Goal: Task Accomplishment & Management: Use online tool/utility

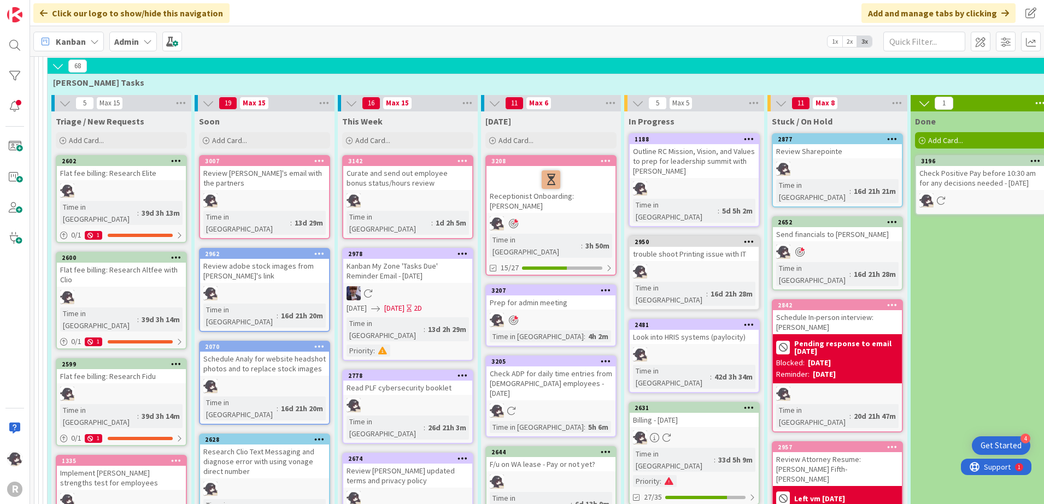
scroll to position [615, 0]
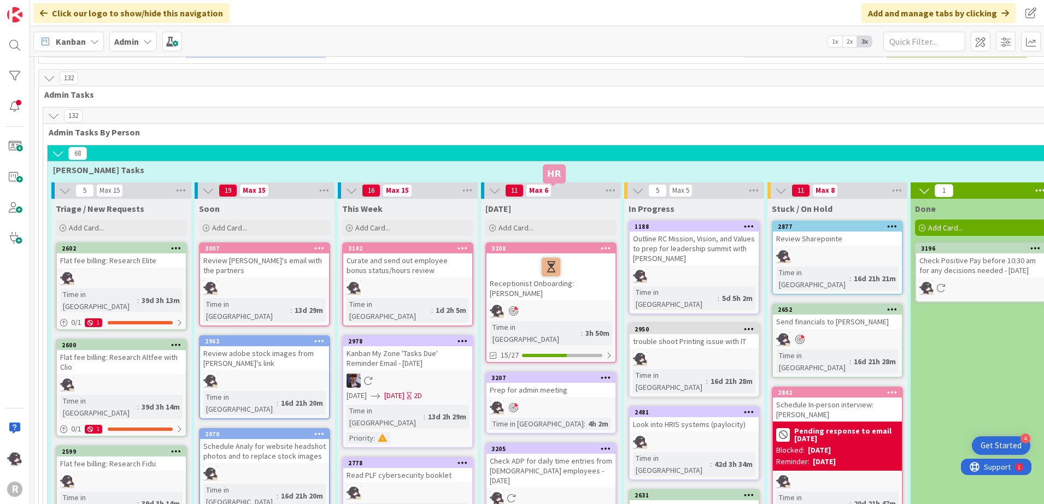
click at [576, 245] on div "3208" at bounding box center [553, 249] width 124 height 8
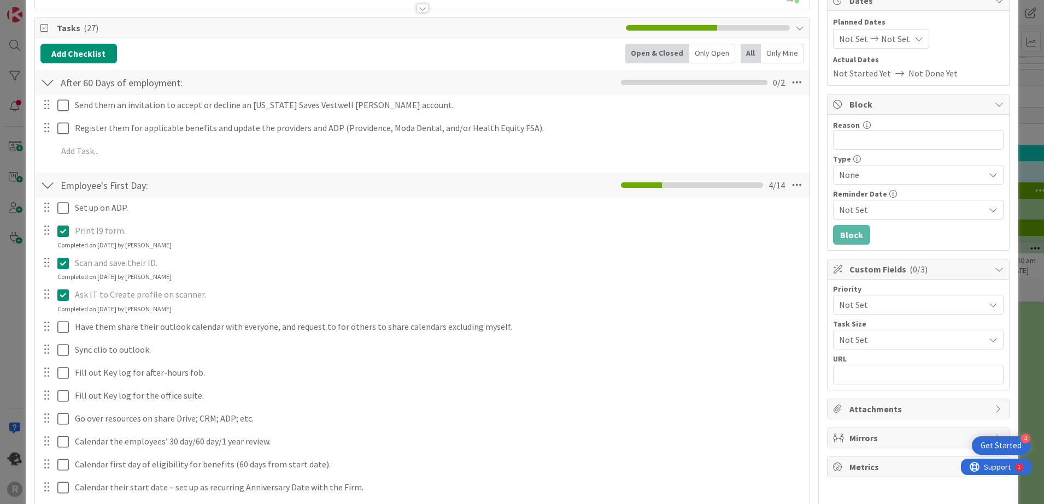
scroll to position [137, 0]
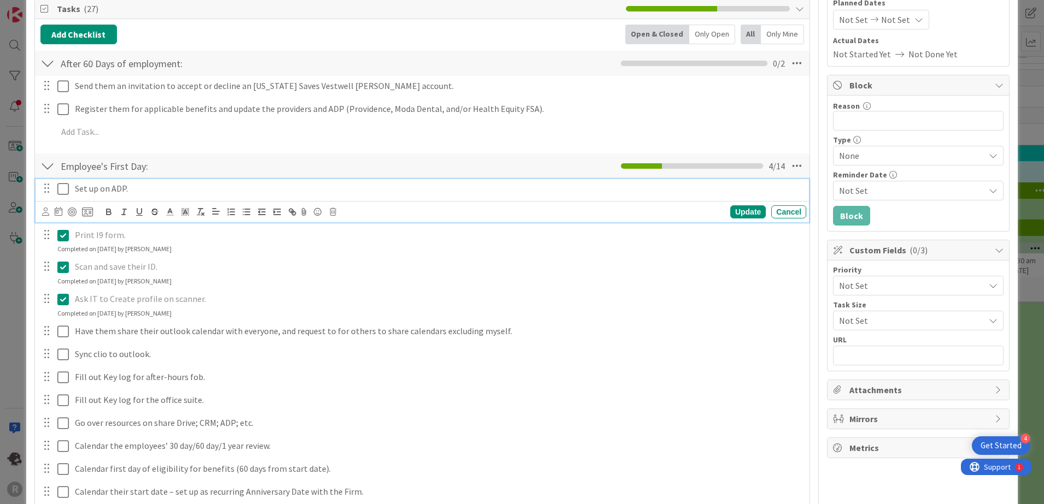
click at [68, 189] on icon at bounding box center [62, 188] width 11 height 13
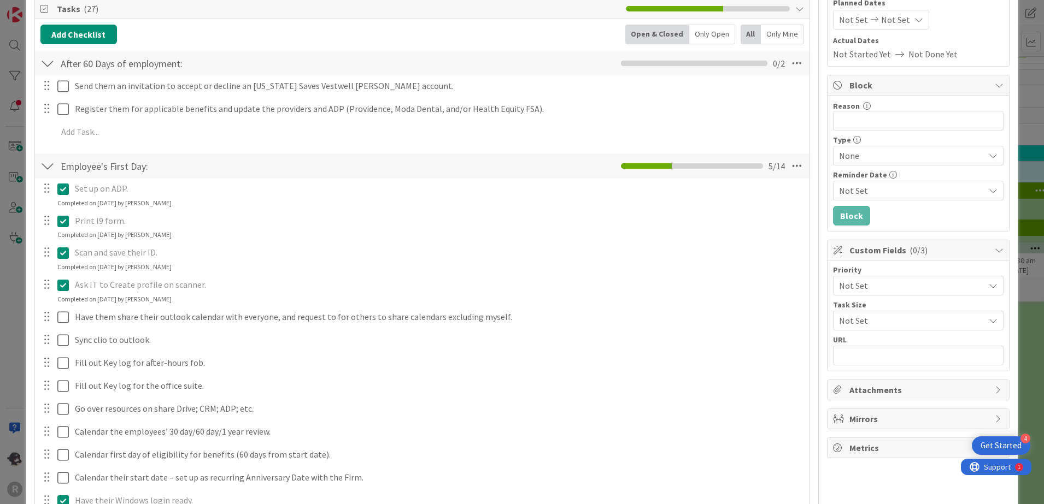
scroll to position [0, 0]
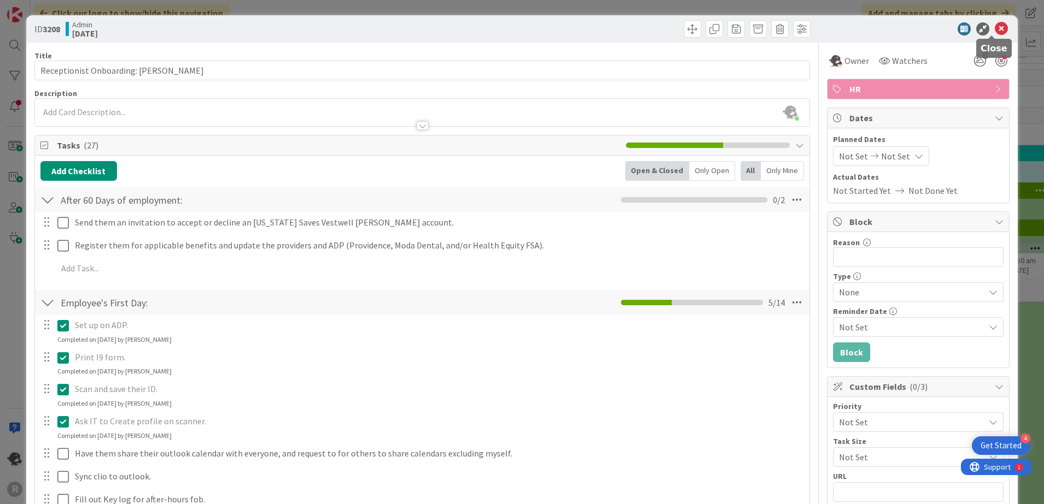
click at [996, 28] on icon at bounding box center [1000, 28] width 13 height 13
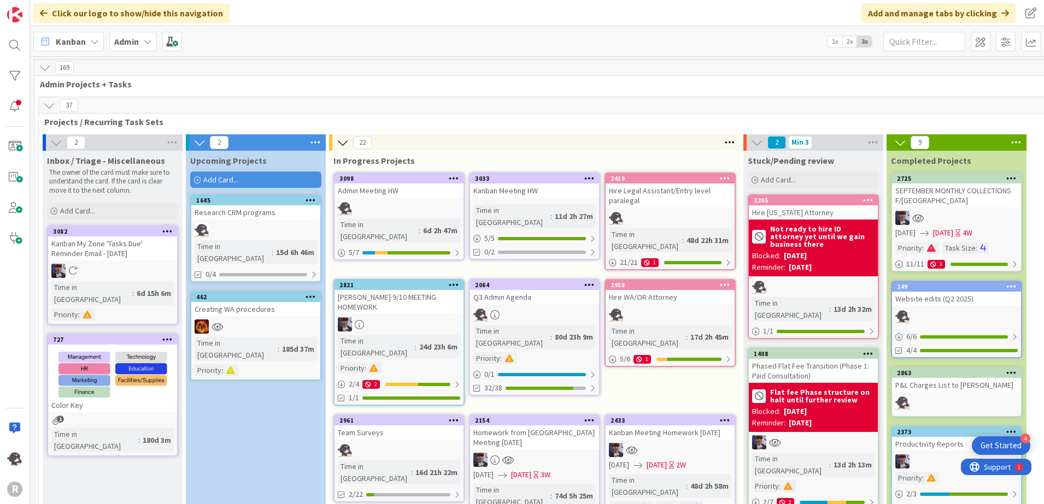
click at [521, 279] on div "2064 Q3 Admin Agenda Time in Column : 80d 23h 9m Priority : 0 / 1 32/38" at bounding box center [534, 337] width 131 height 117
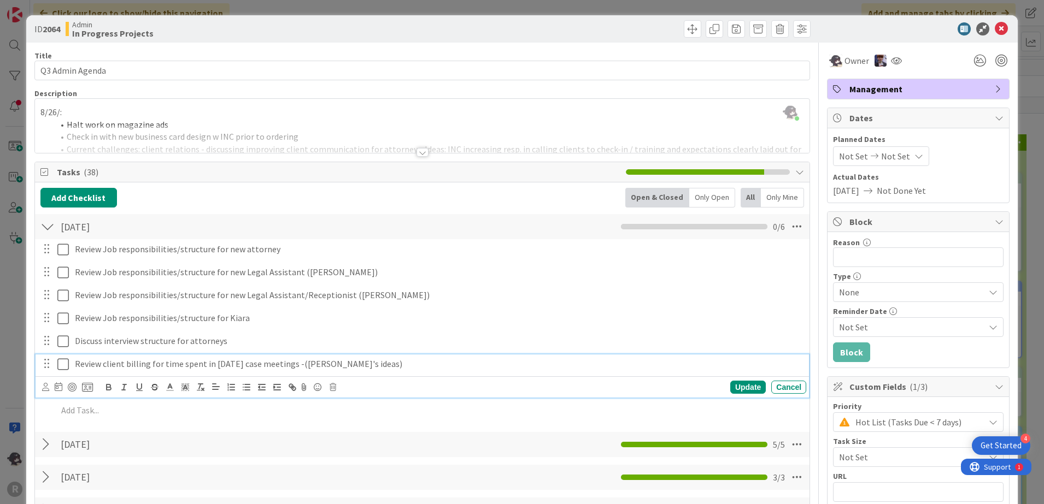
click at [64, 366] on icon at bounding box center [62, 364] width 11 height 13
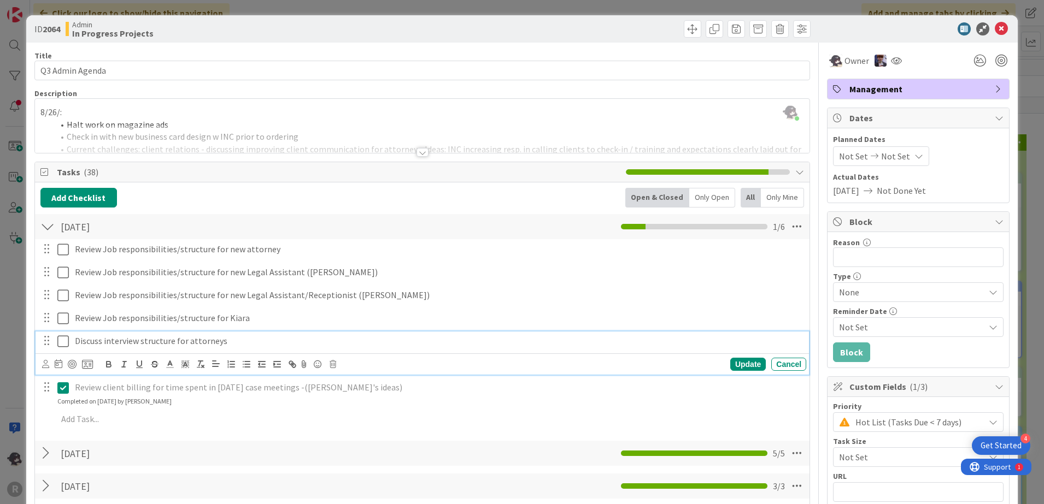
click at [227, 341] on p "Discuss interview structure for attorneys" at bounding box center [438, 341] width 727 height 13
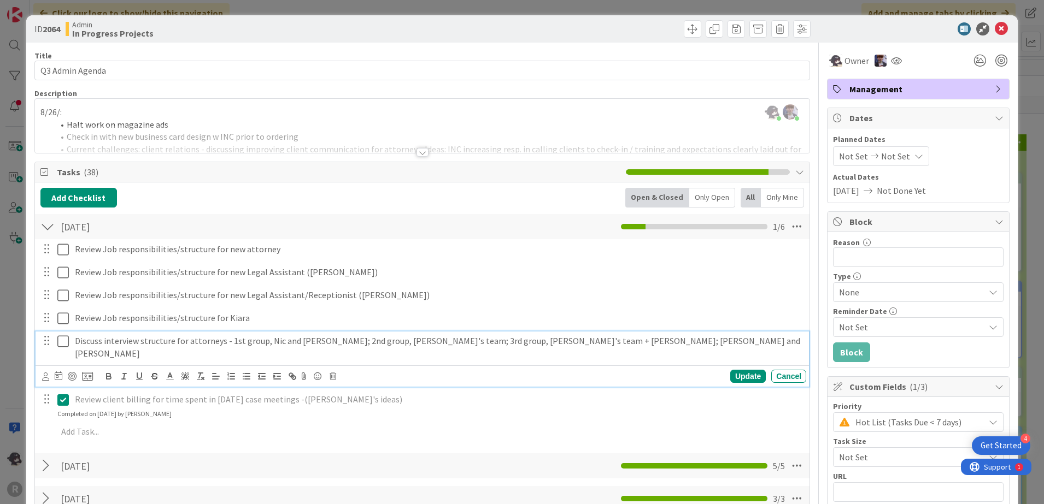
click at [520, 339] on p "Discuss interview structure for attorneys - 1st group, Nic and [PERSON_NAME]; 2…" at bounding box center [438, 347] width 727 height 25
click at [392, 340] on p "Discuss interview structure for attorneys - 1st group, Nic and [PERSON_NAME]; 2…" at bounding box center [438, 347] width 727 height 25
click at [399, 340] on p "Discuss interview structure for attorneys - 1st group, Nic and [PERSON_NAME]; 2…" at bounding box center [438, 347] width 727 height 25
click at [408, 344] on p "Discuss interview structure for attorneys - 1st group, Nic and [PERSON_NAME]; 2…" at bounding box center [438, 347] width 727 height 25
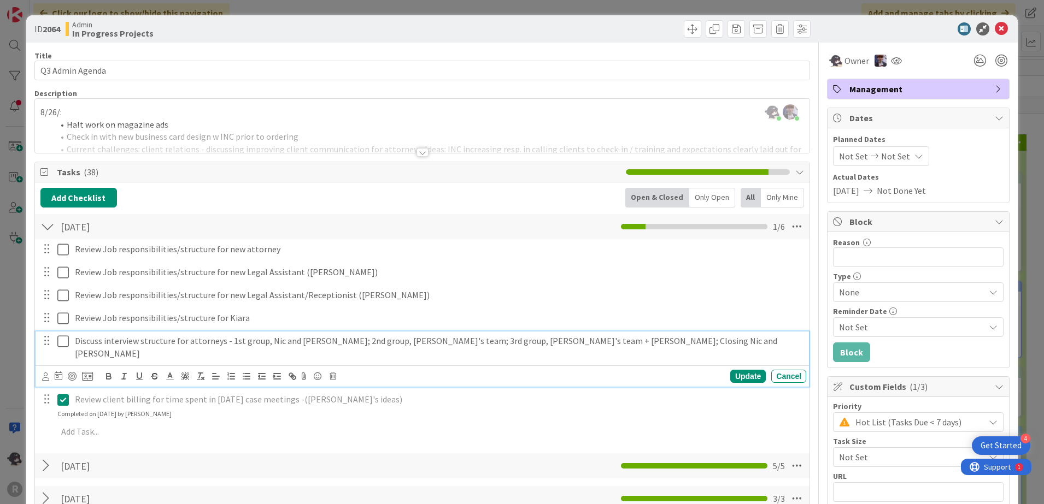
click at [595, 342] on p "Discuss interview structure for attorneys - 1st group, Nic and [PERSON_NAME]; 2…" at bounding box center [438, 347] width 727 height 25
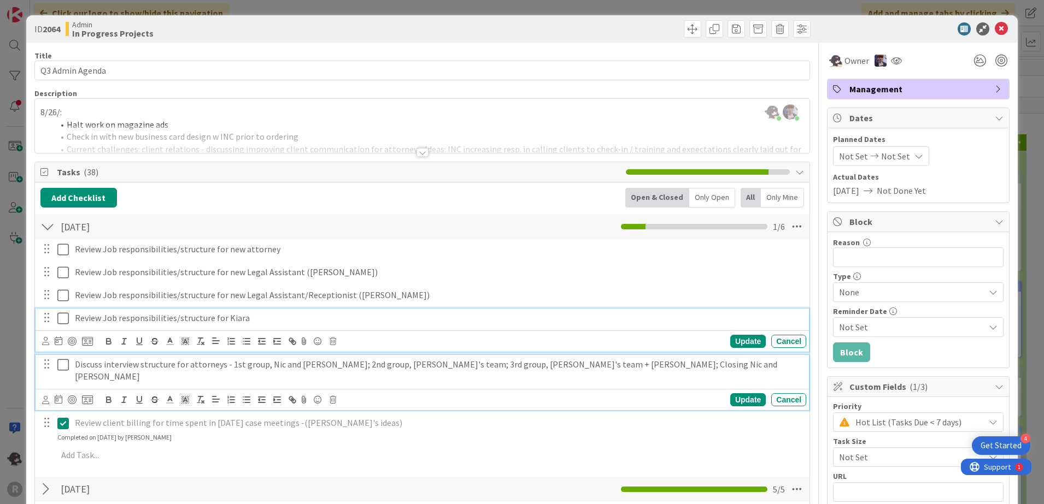
click at [257, 317] on p "Review Job responsibilities/structure for Kiara" at bounding box center [438, 318] width 727 height 13
click at [63, 368] on icon at bounding box center [62, 364] width 11 height 13
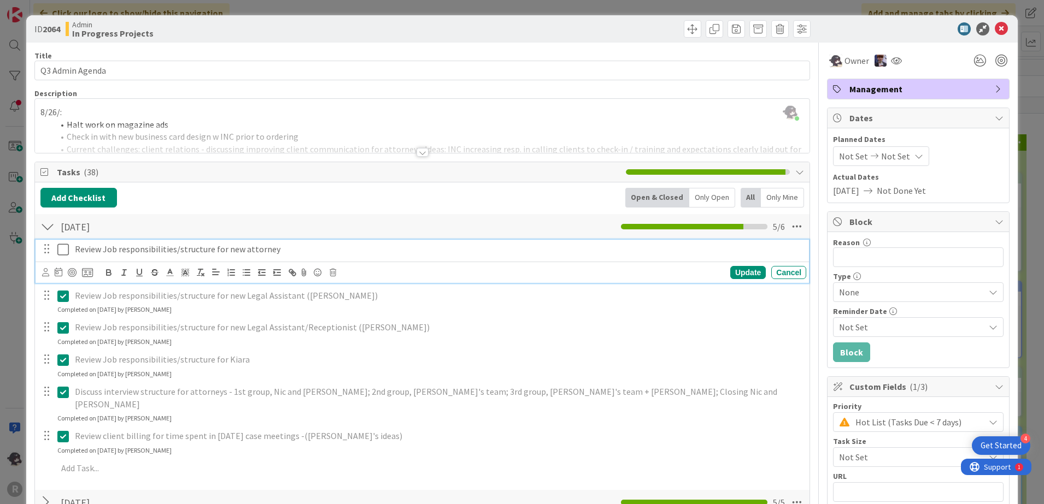
click at [65, 248] on icon at bounding box center [62, 249] width 11 height 13
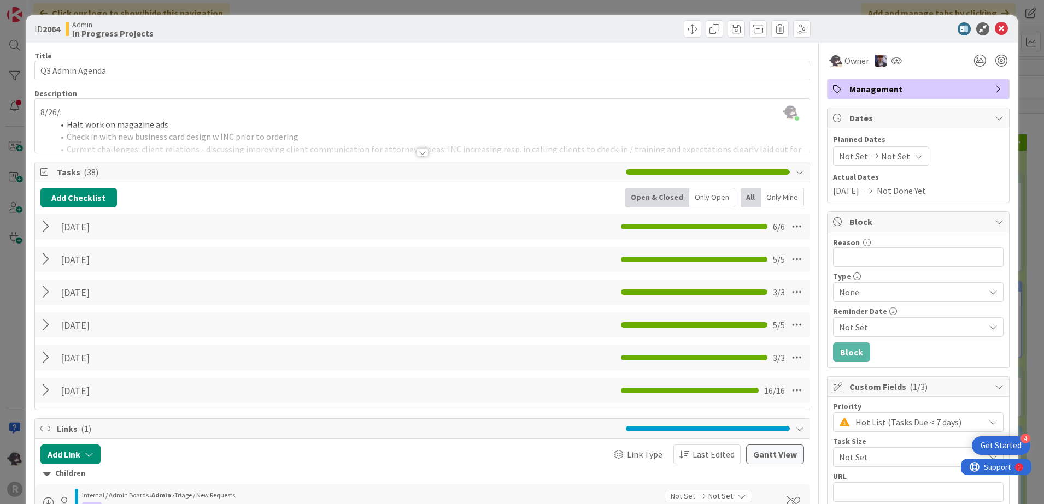
click at [907, 33] on div at bounding box center [912, 28] width 193 height 13
click at [994, 28] on icon at bounding box center [1000, 28] width 13 height 13
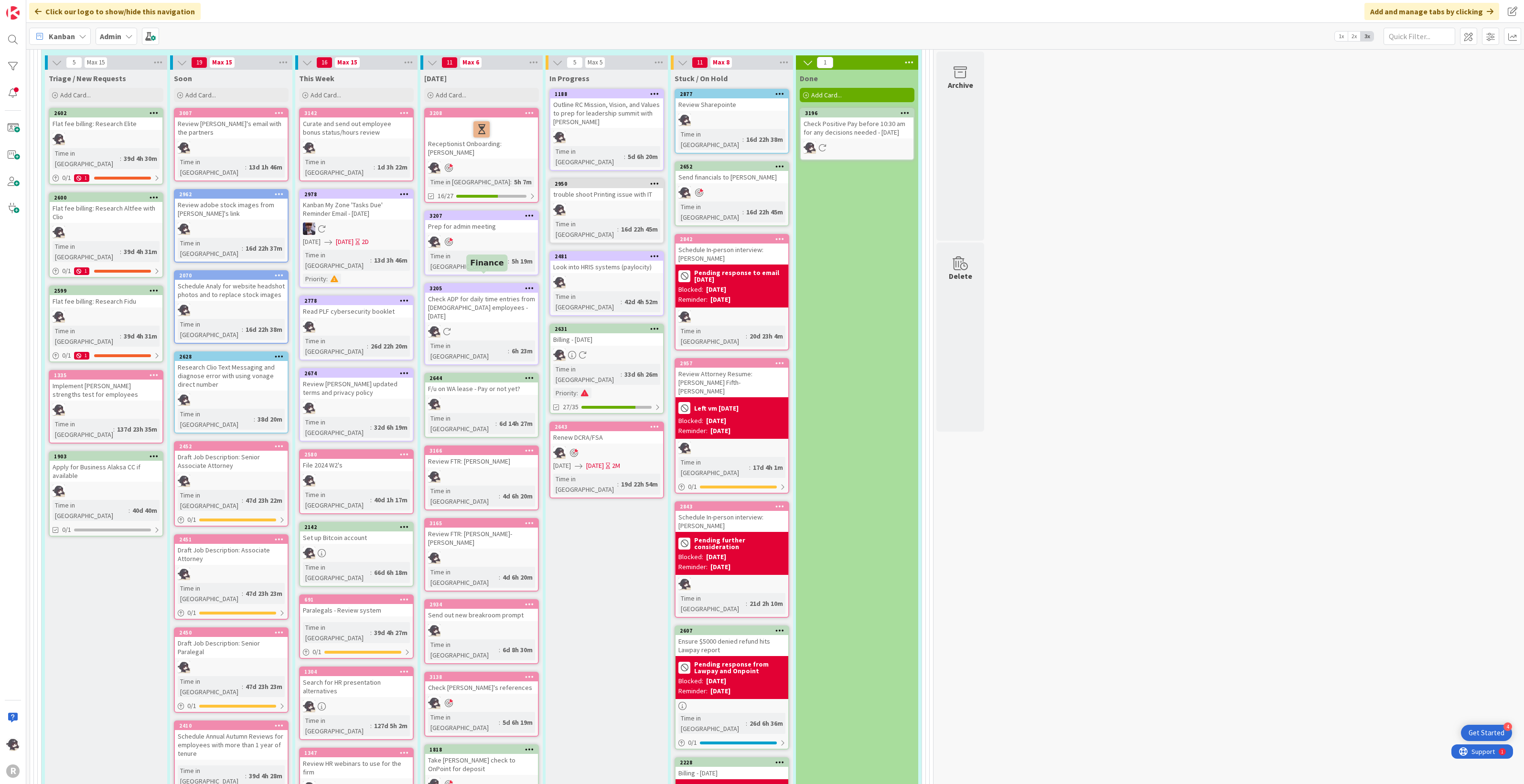
scroll to position [597, 0]
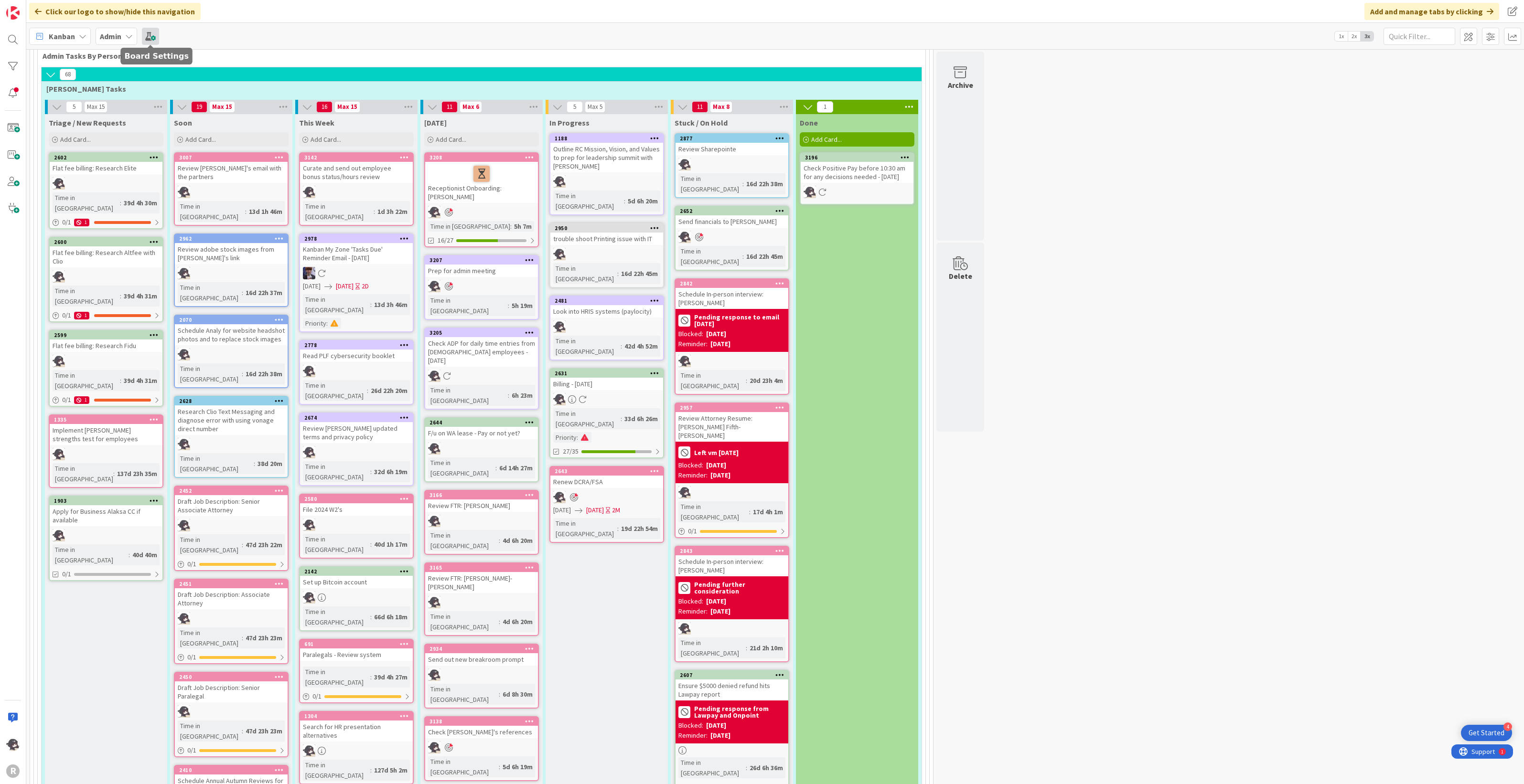
click at [153, 34] on span at bounding box center [150, 37] width 17 height 17
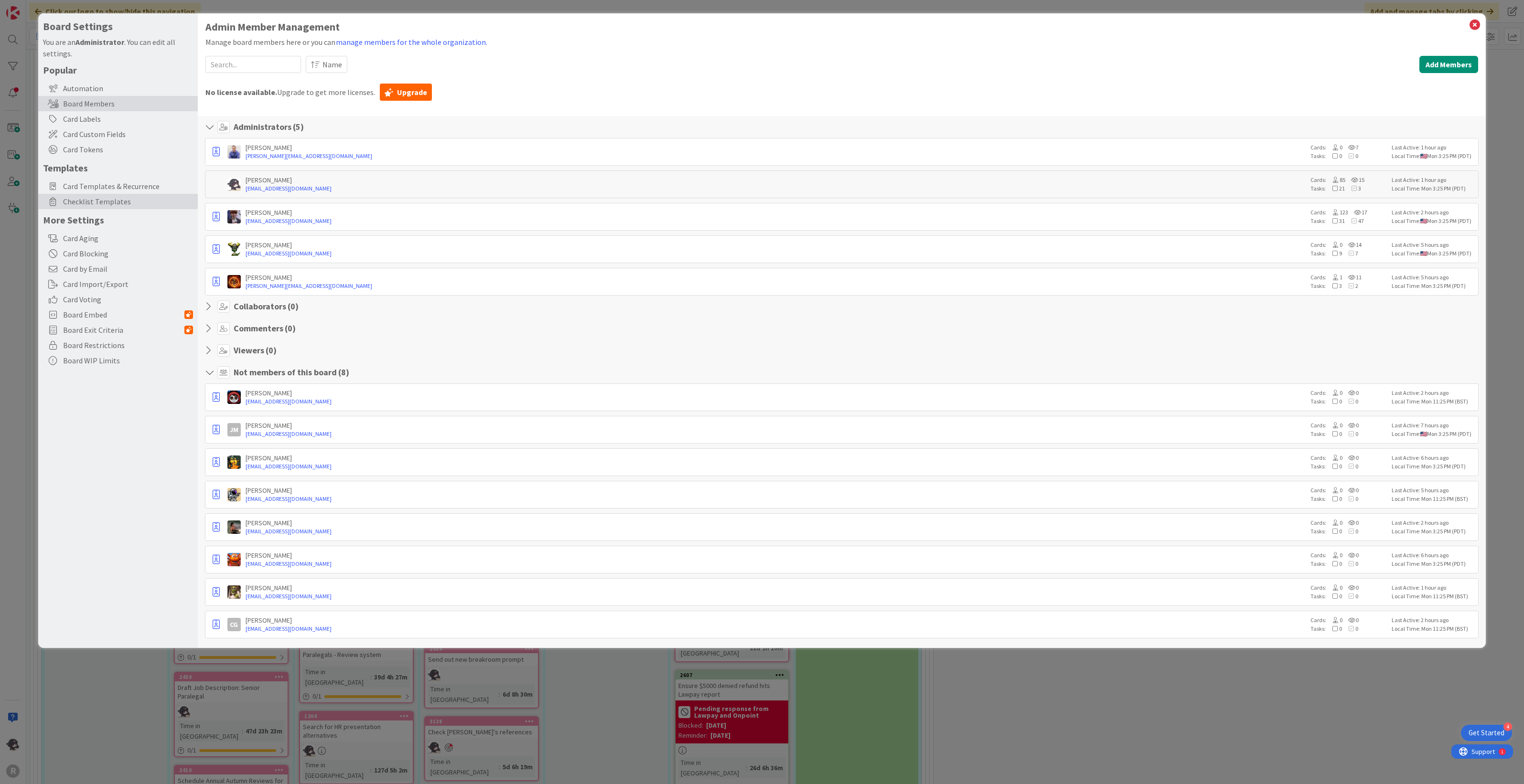
click at [99, 205] on span "Checklist Templates" at bounding box center [128, 201] width 130 height 11
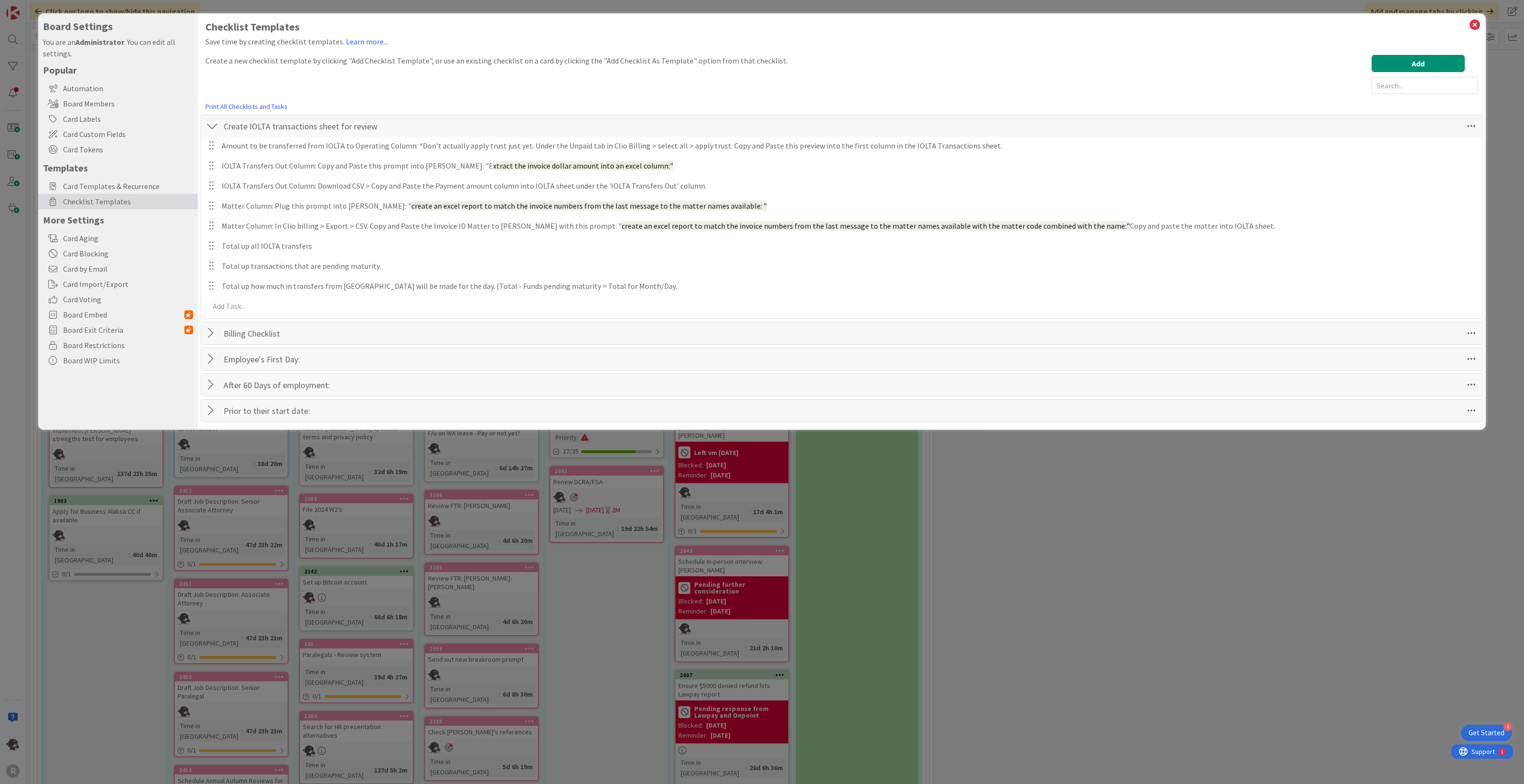
click at [212, 121] on div at bounding box center [212, 126] width 12 height 17
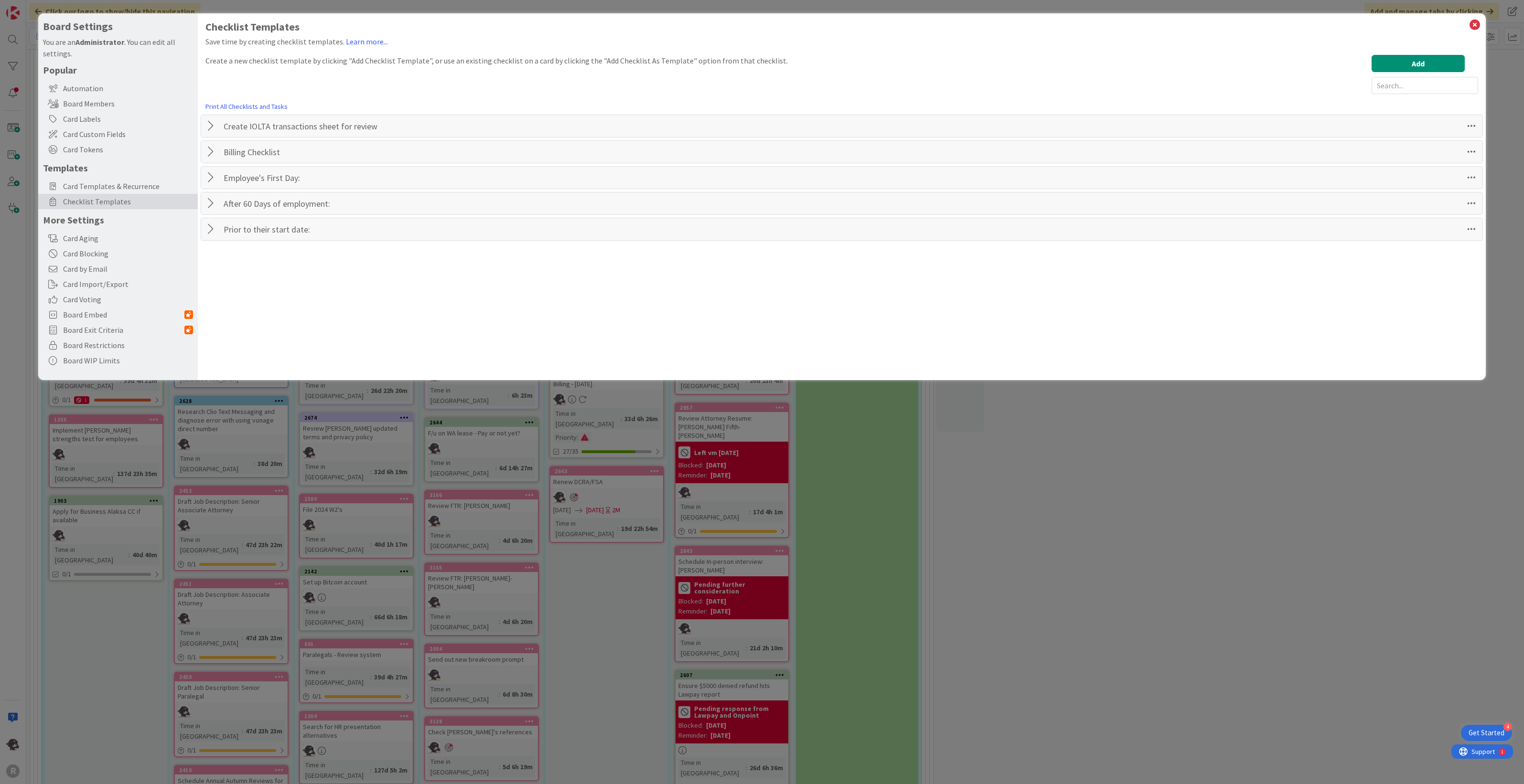
click at [208, 231] on div at bounding box center [212, 229] width 12 height 17
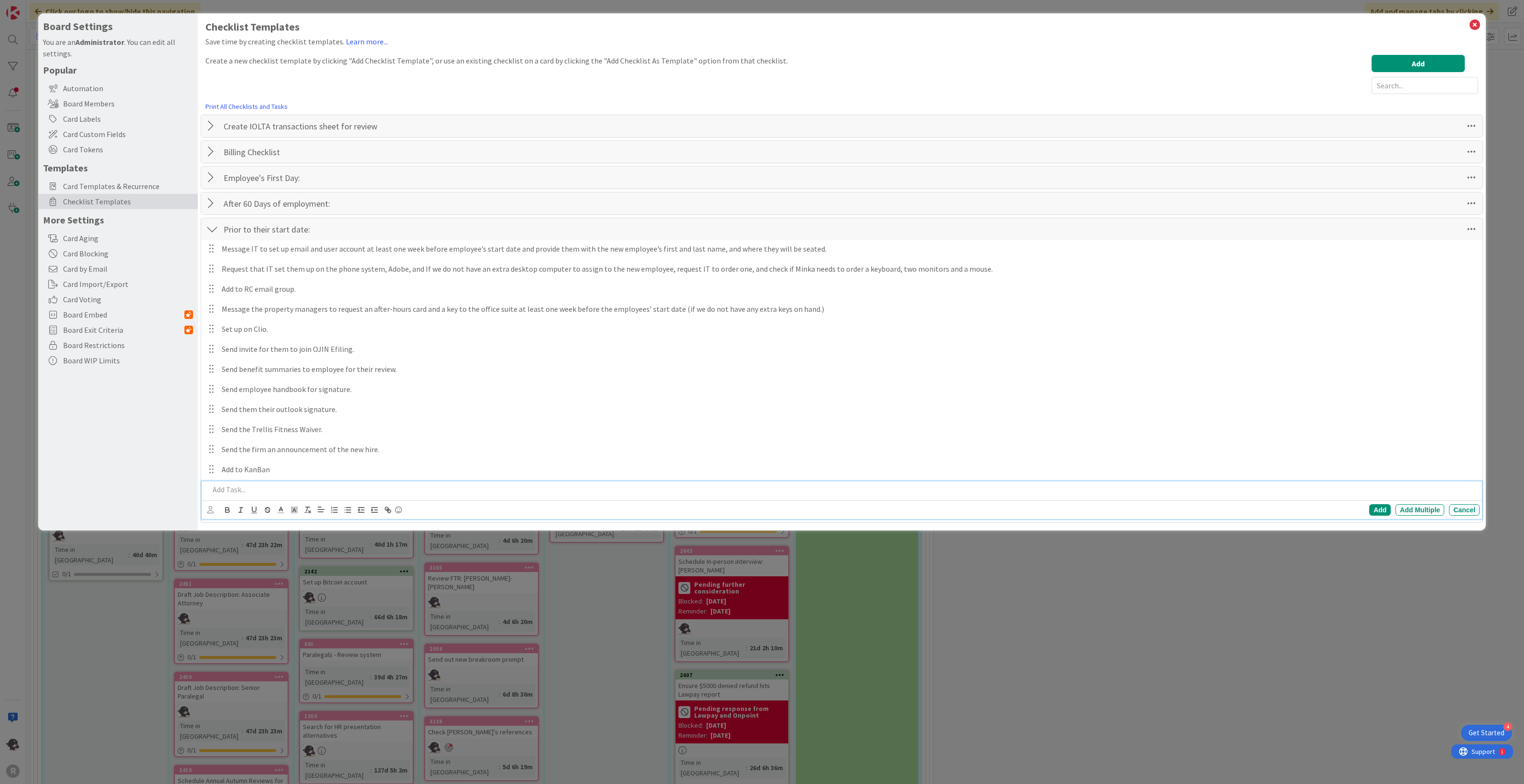
click at [263, 441] on p at bounding box center [842, 489] width 1267 height 11
click at [217, 441] on p "Send blank mileage and expense report" at bounding box center [842, 489] width 1267 height 11
click at [351, 441] on p "Send blank mileage and expense report" at bounding box center [842, 489] width 1267 height 11
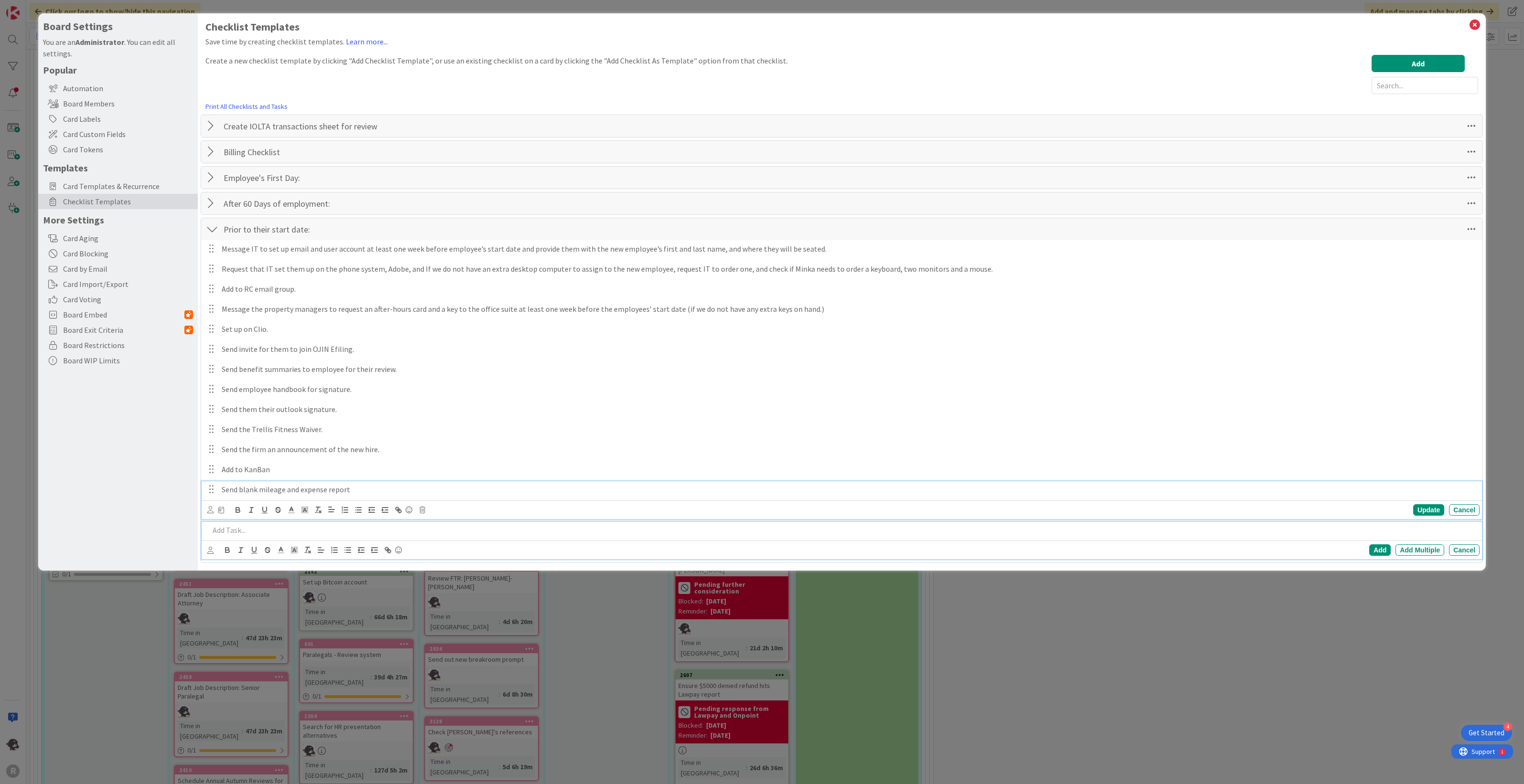
click at [341, 441] on p "Send blank mileage and expense report" at bounding box center [849, 489] width 1254 height 11
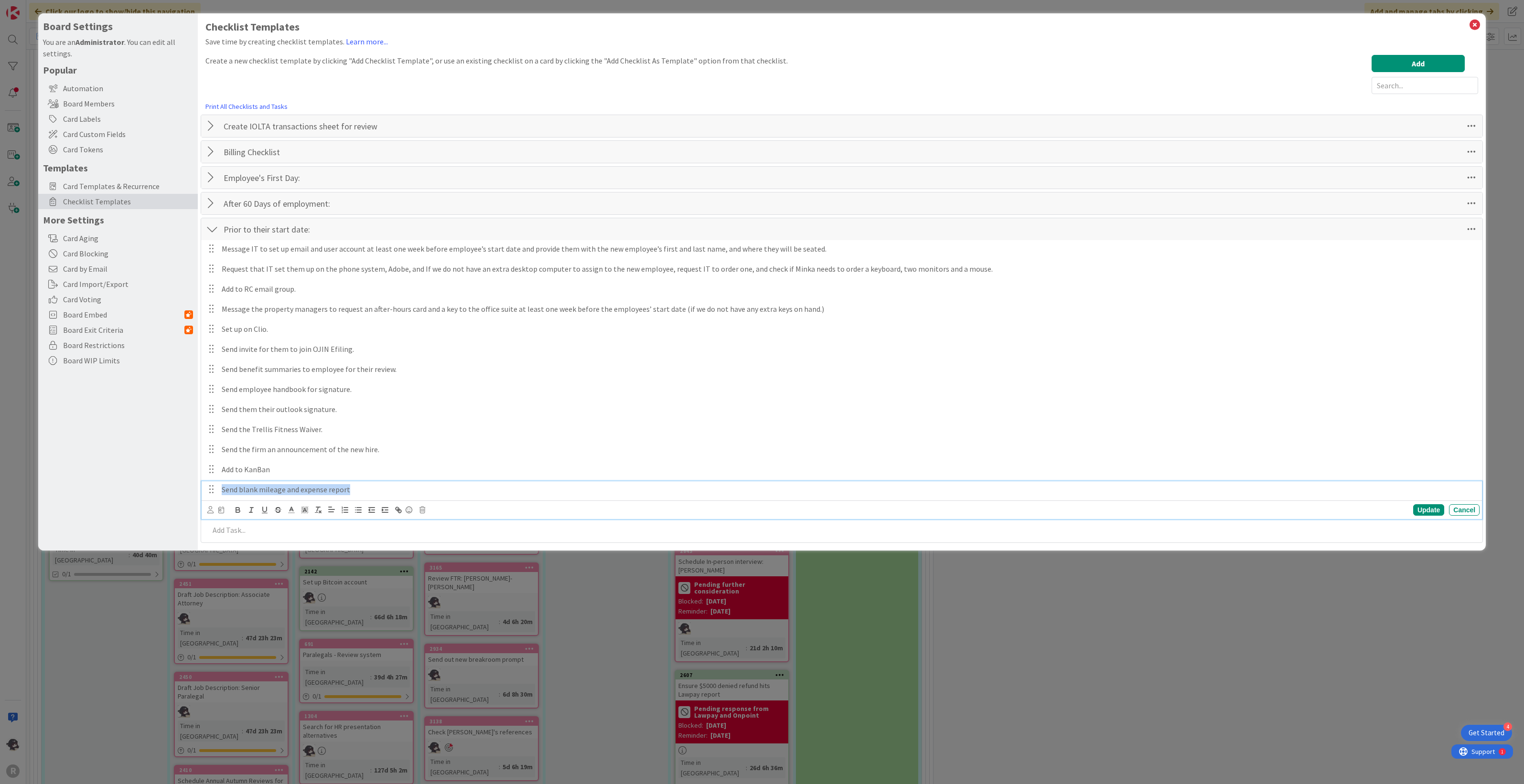
drag, startPoint x: 376, startPoint y: 488, endPoint x: 191, endPoint y: 493, distance: 185.1
click at [191, 441] on div "Board Settings You are an Administrator . You can edit all settings. Popular Au…" at bounding box center [762, 281] width 1448 height 538
copy p "Send blank mileage and expense report"
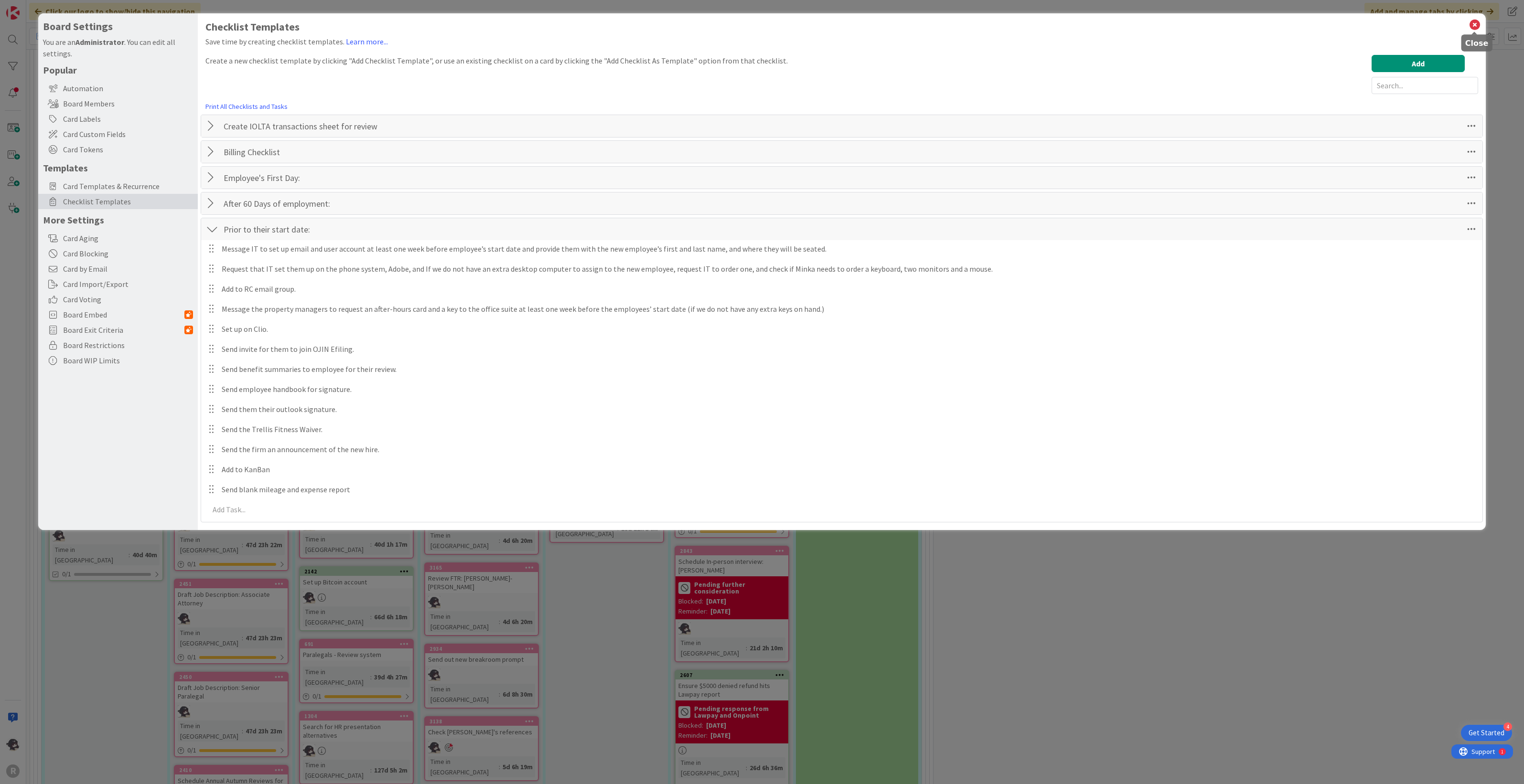
click at [912, 22] on icon at bounding box center [1475, 24] width 12 height 13
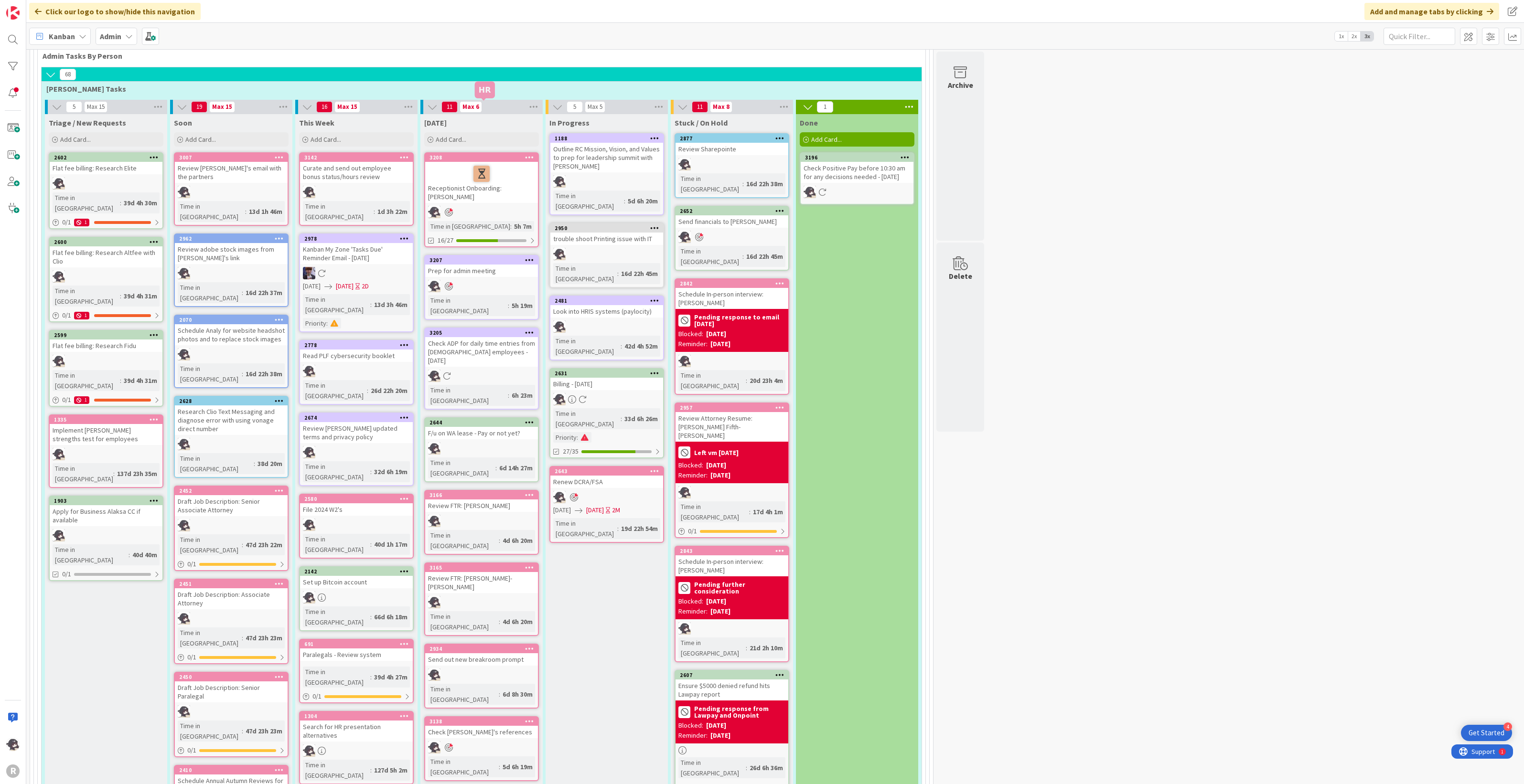
click at [486, 154] on div "3208" at bounding box center [484, 157] width 108 height 7
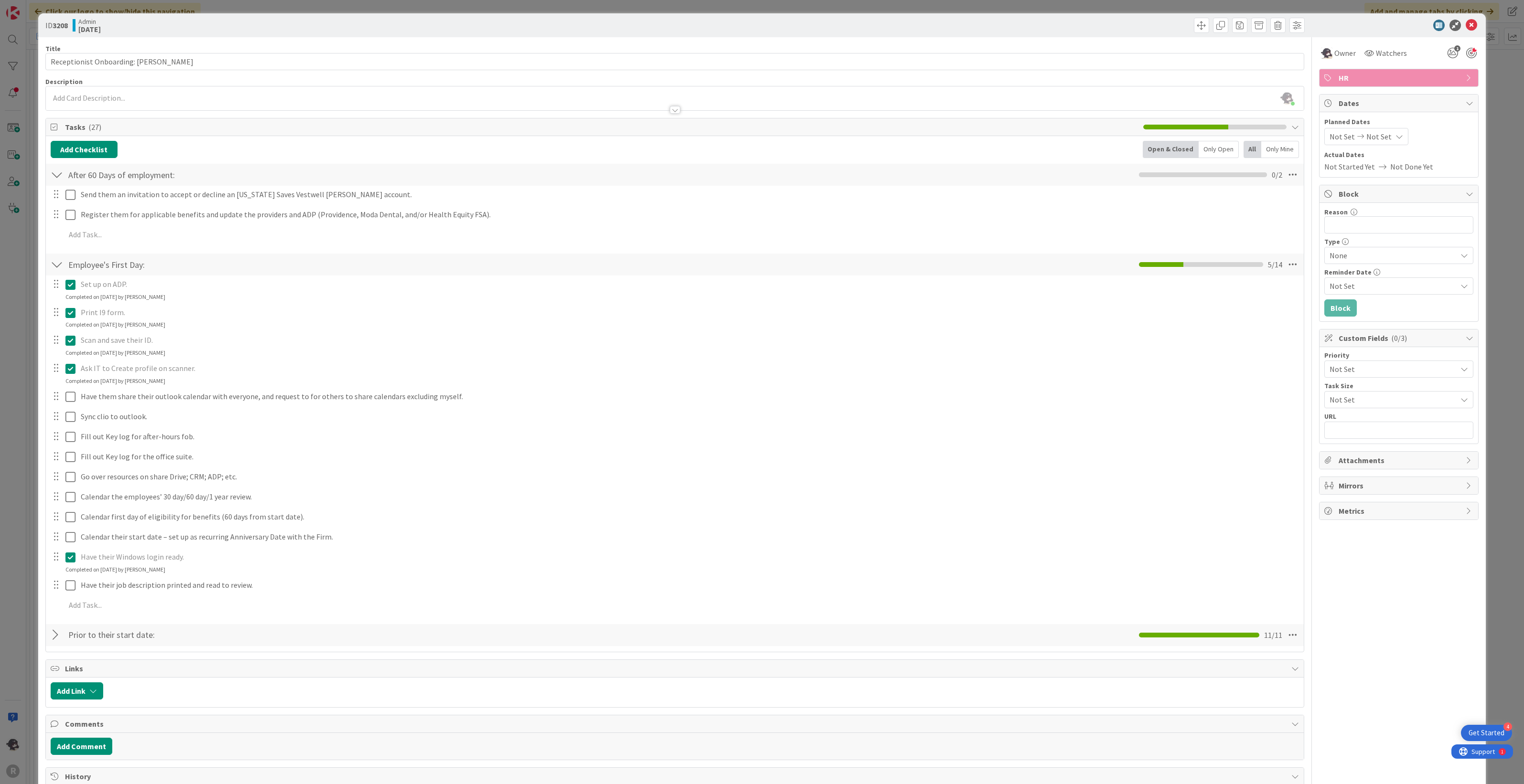
click at [58, 441] on div at bounding box center [57, 635] width 12 height 17
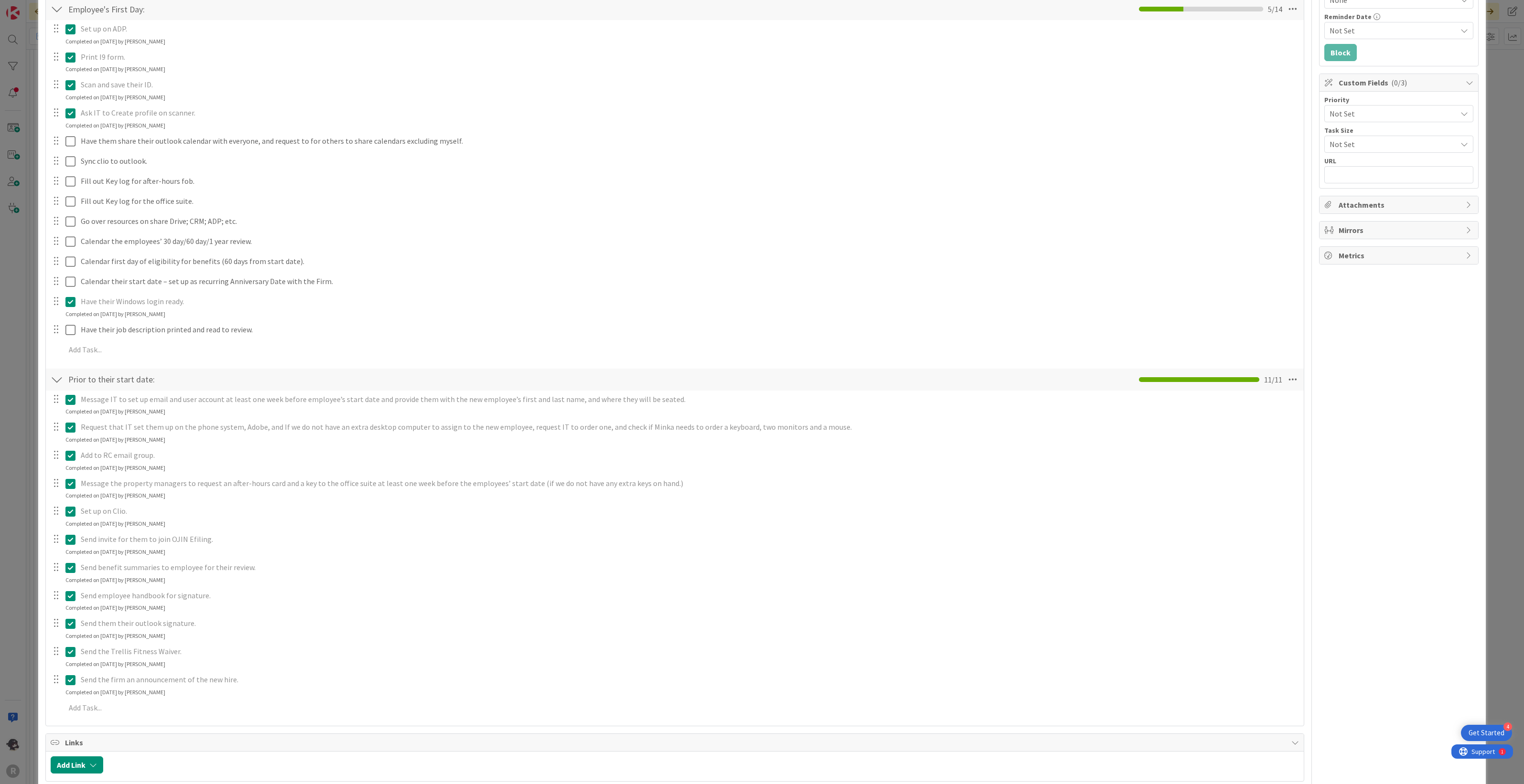
scroll to position [418, 0]
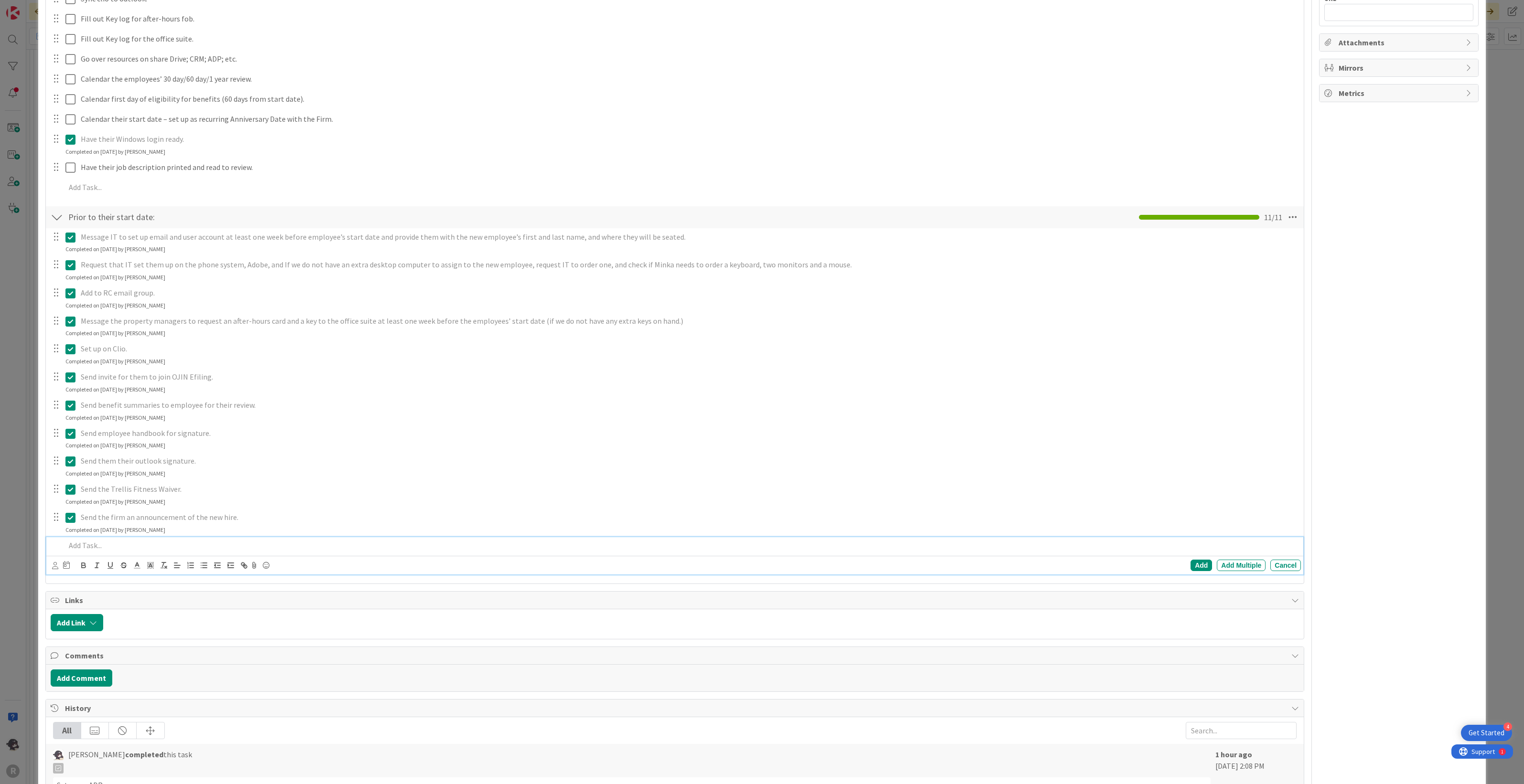
click at [101, 441] on p at bounding box center [681, 545] width 1232 height 11
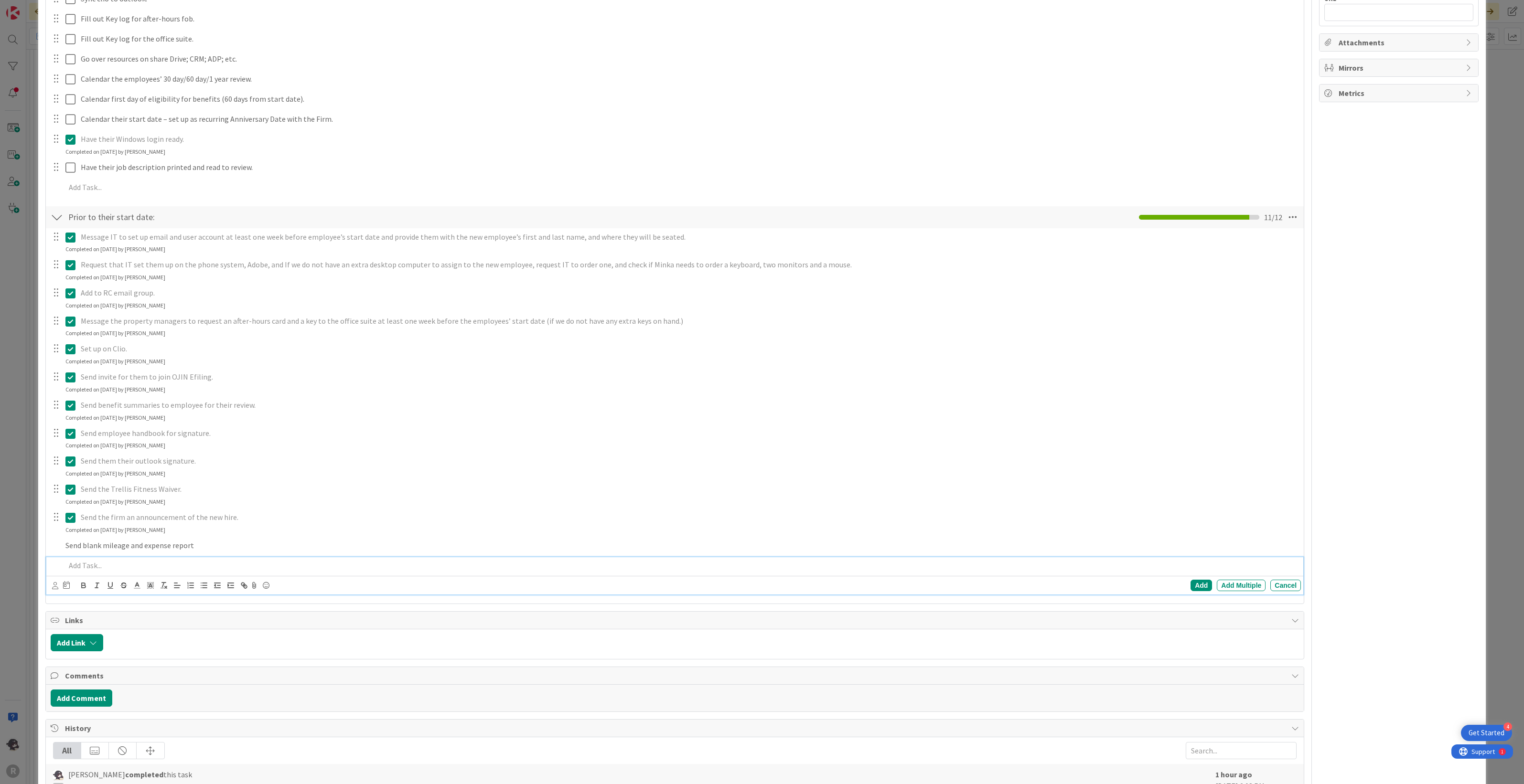
scroll to position [437, 0]
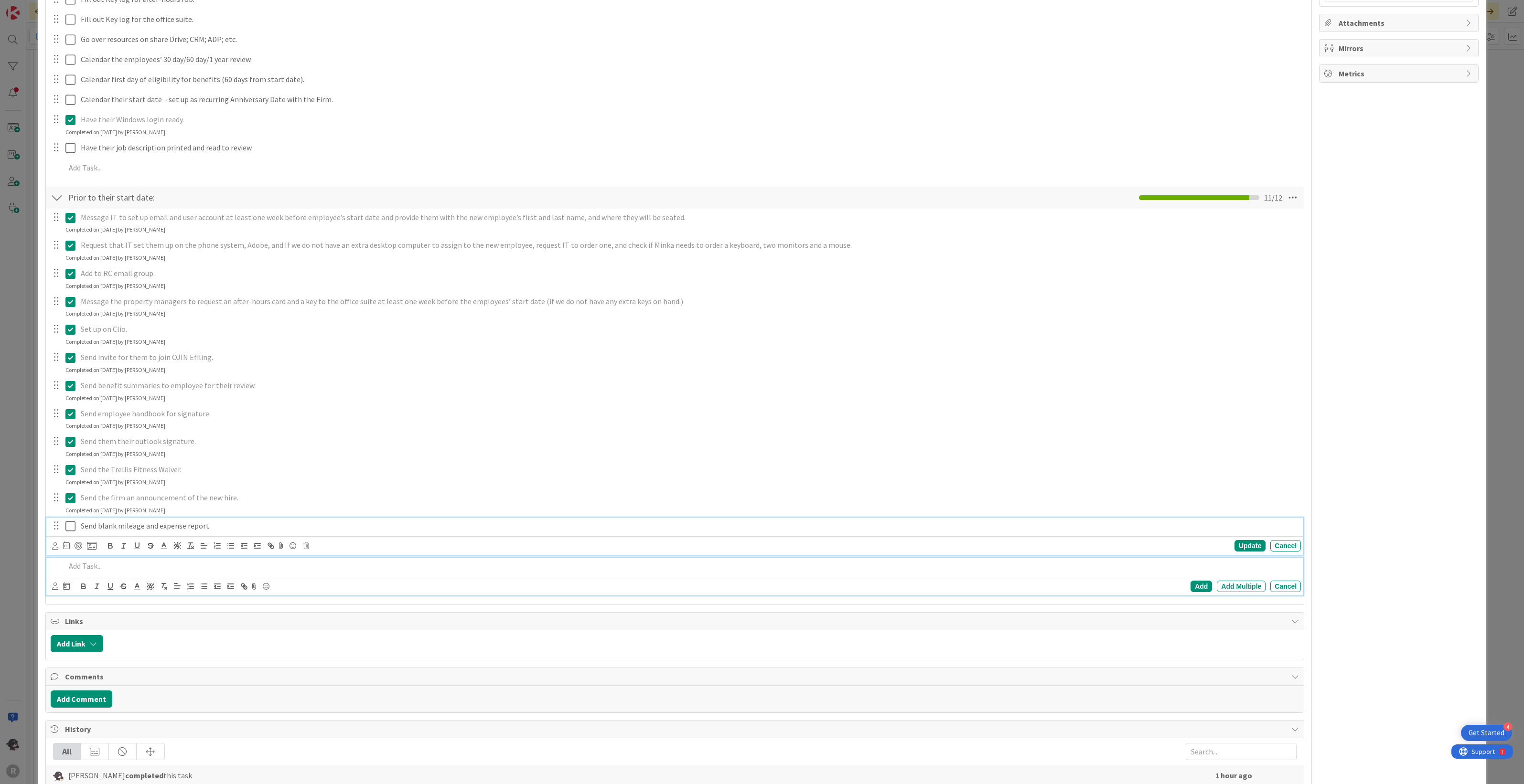
click at [70, 441] on div "Send blank mileage and expense report Update Cancel" at bounding box center [675, 536] width 1257 height 38
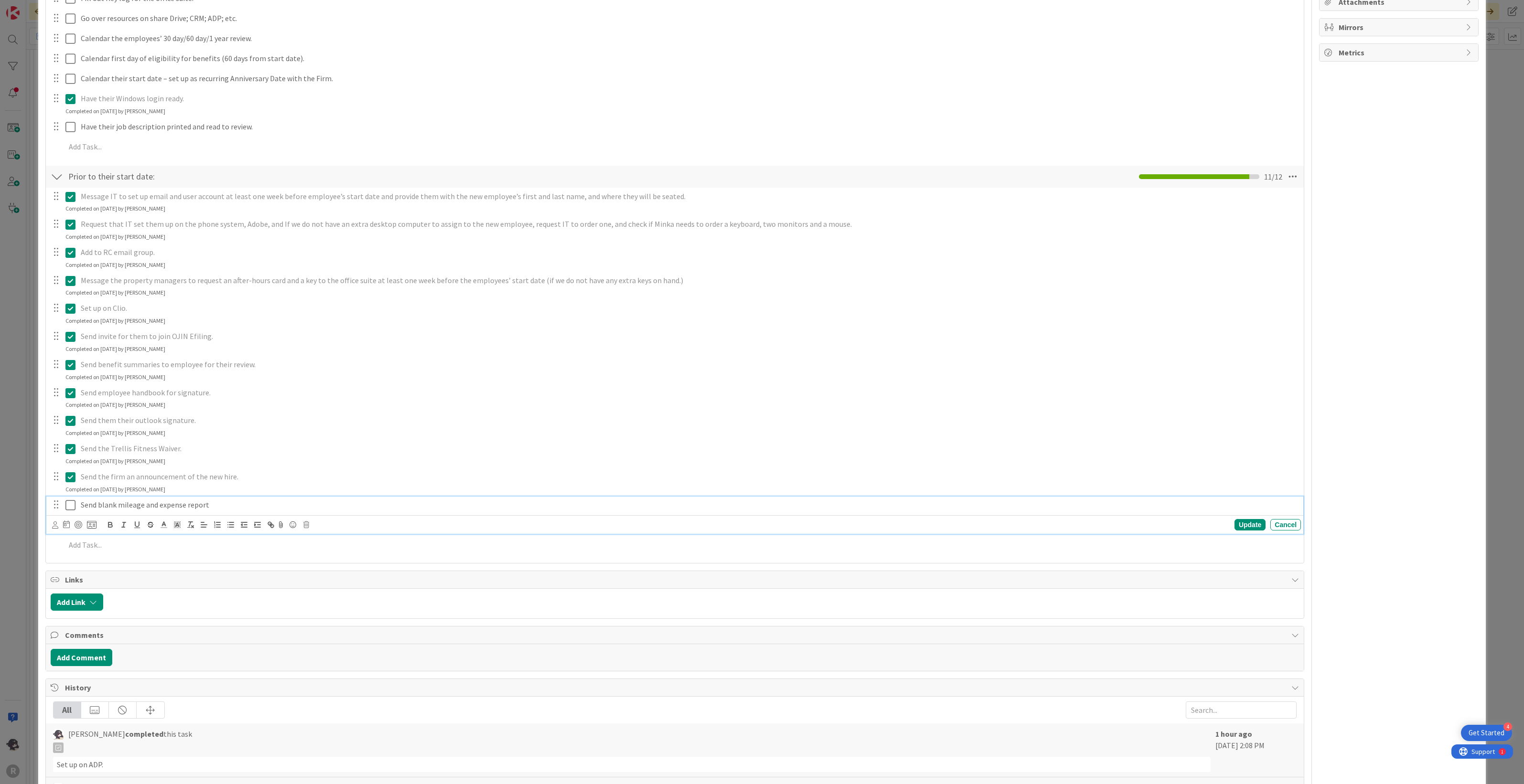
click at [71, 441] on icon at bounding box center [70, 505] width 10 height 11
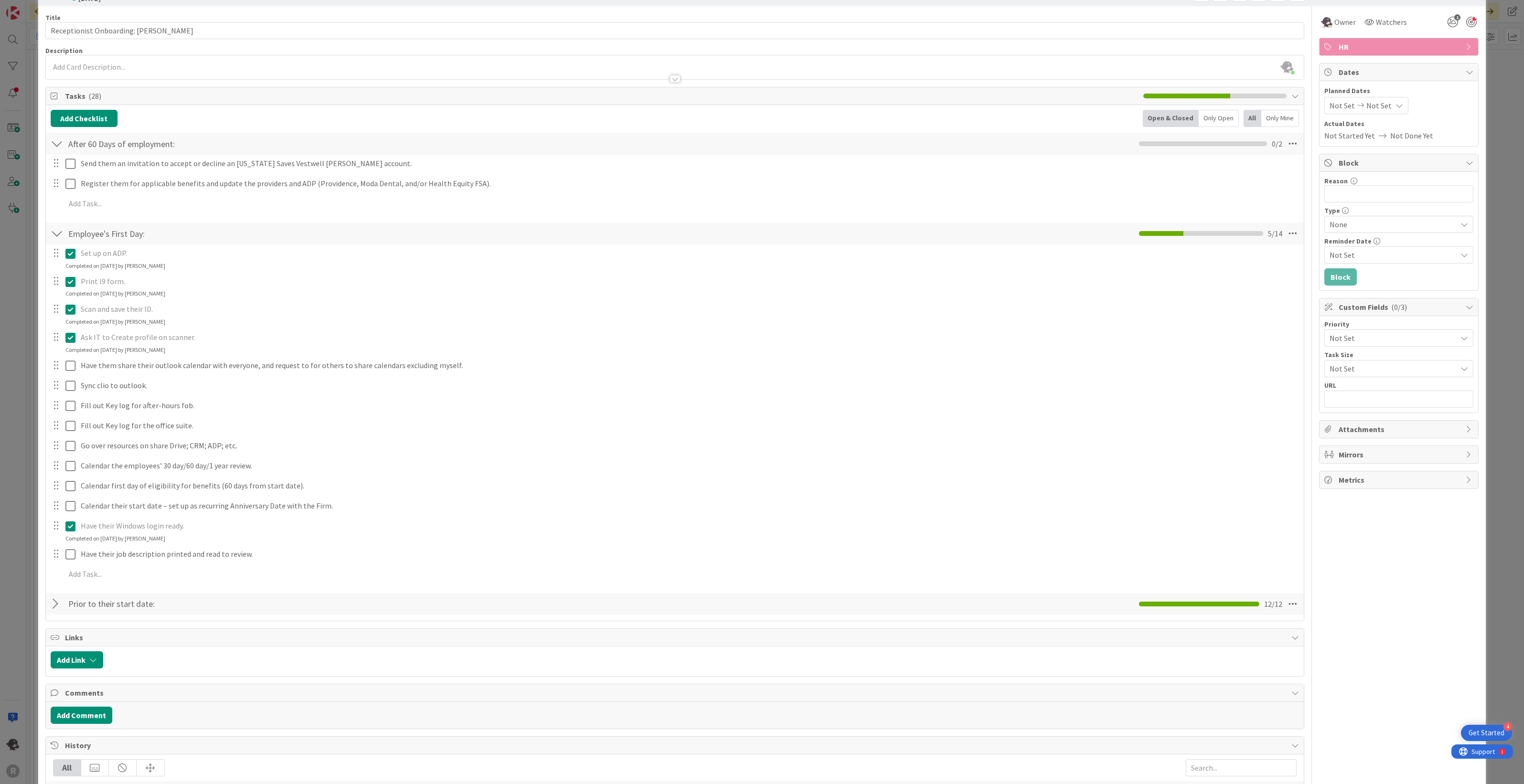
scroll to position [59, 0]
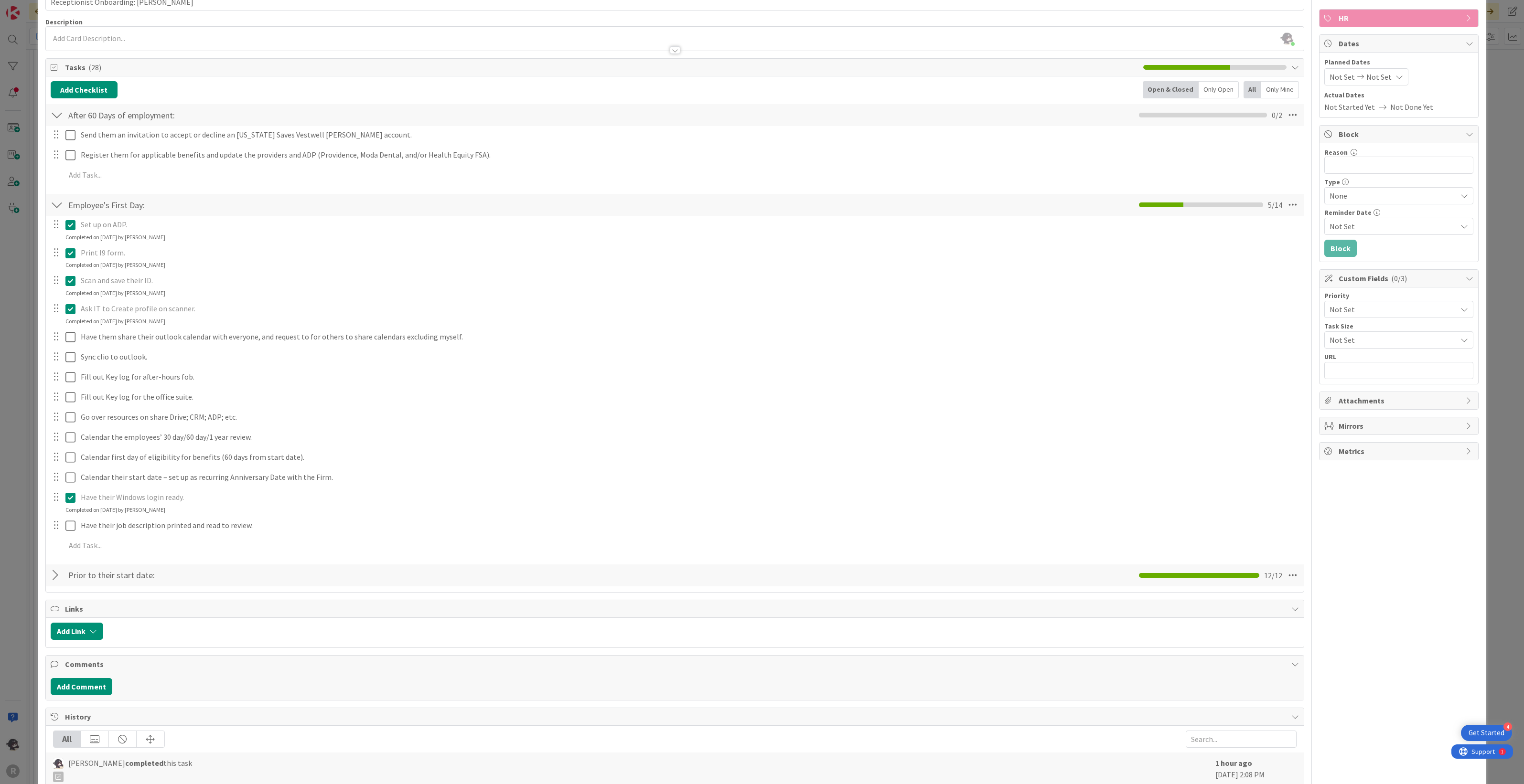
click at [62, 441] on div at bounding box center [57, 576] width 12 height 17
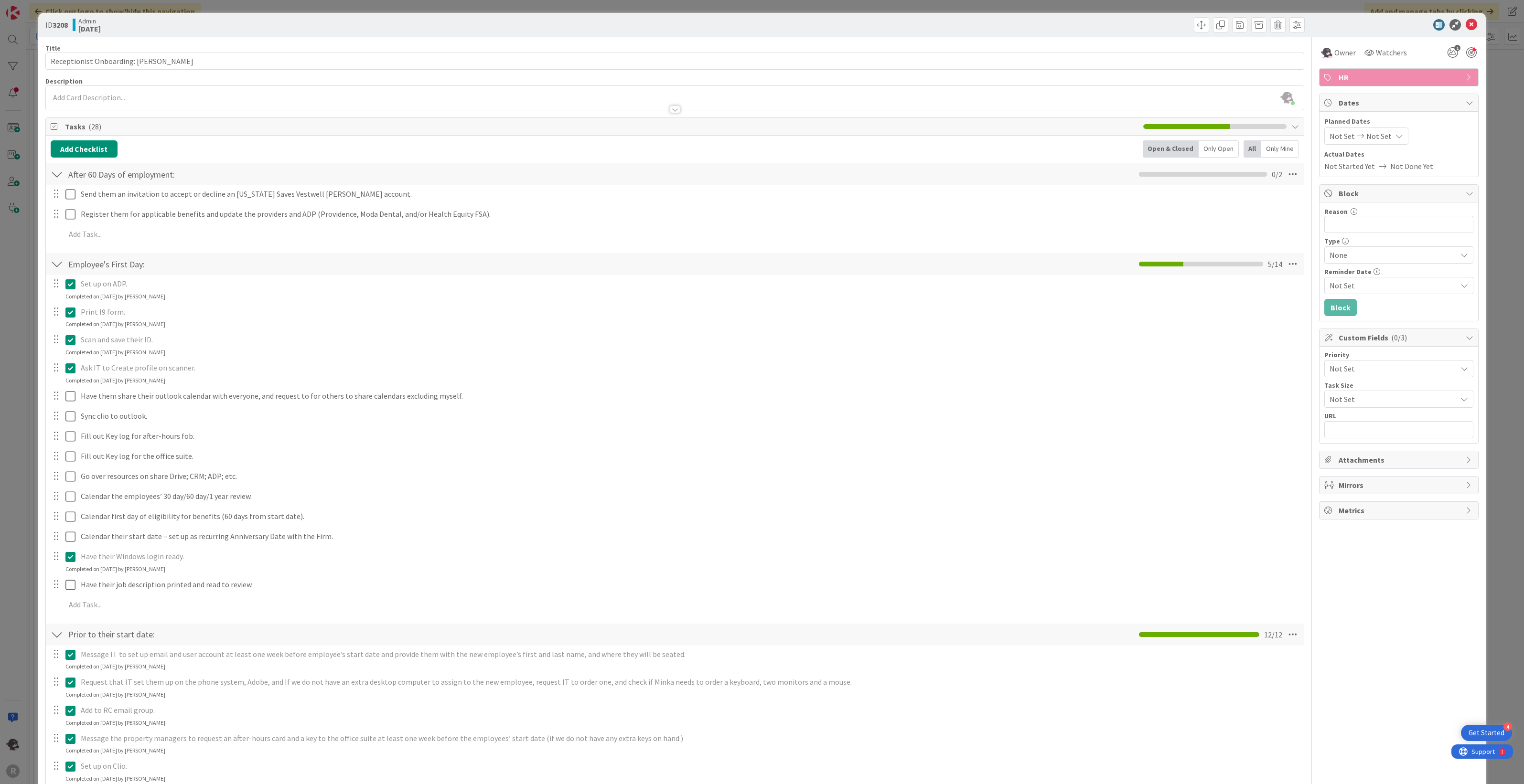
scroll to position [0, 0]
click at [912, 27] on icon at bounding box center [1471, 24] width 11 height 11
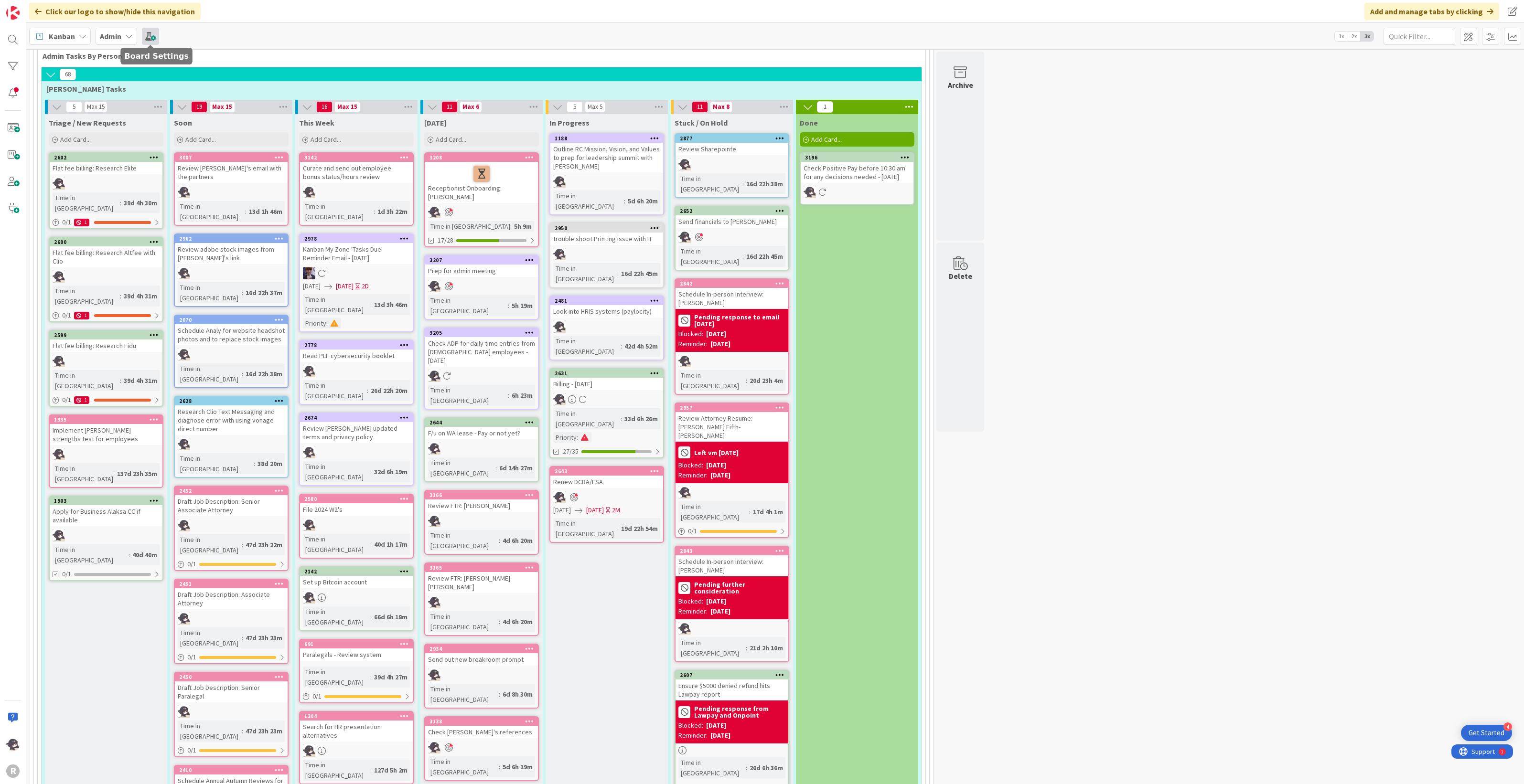
click at [157, 34] on span at bounding box center [150, 37] width 17 height 17
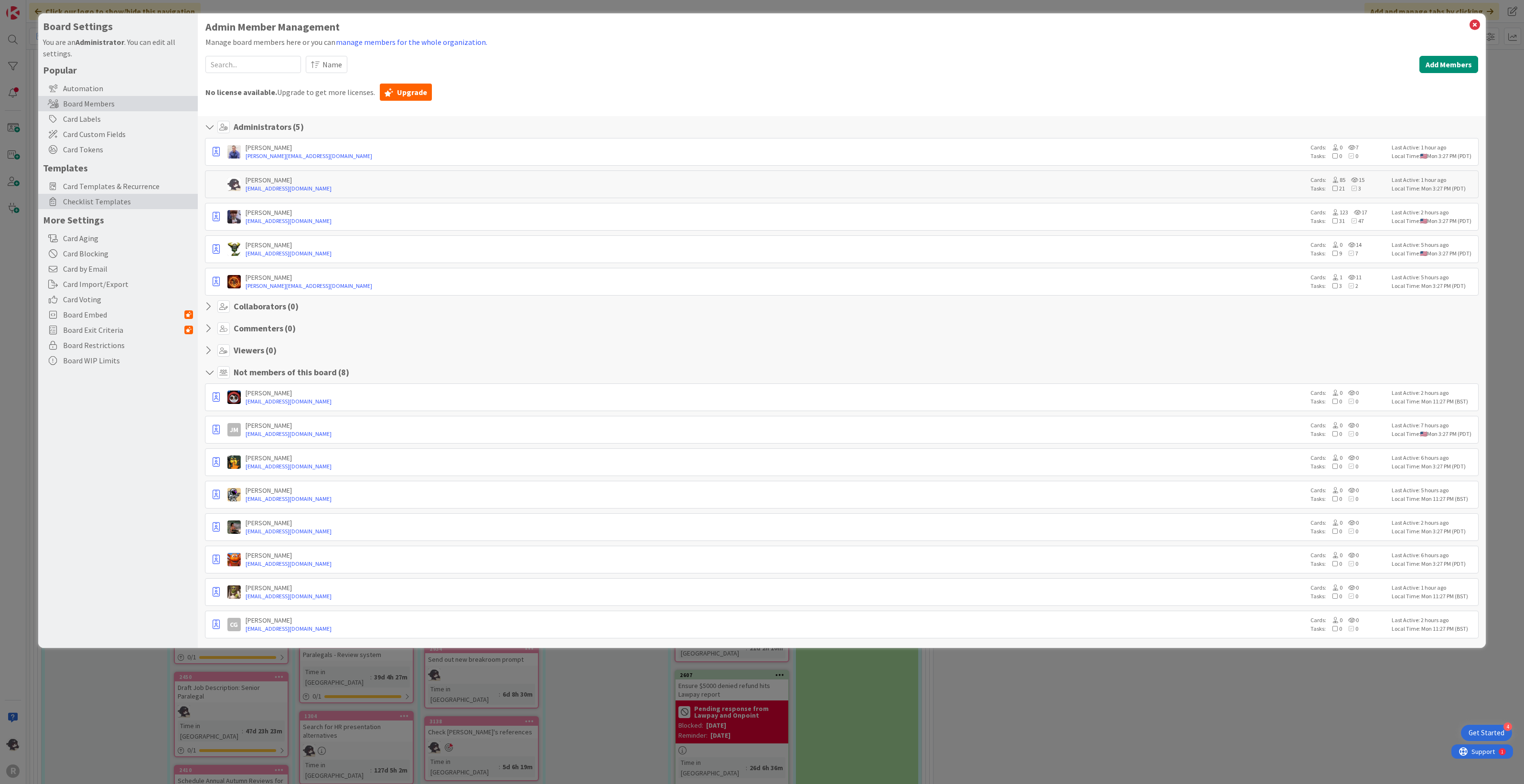
click at [91, 207] on div "Checklist Templates" at bounding box center [118, 201] width 159 height 15
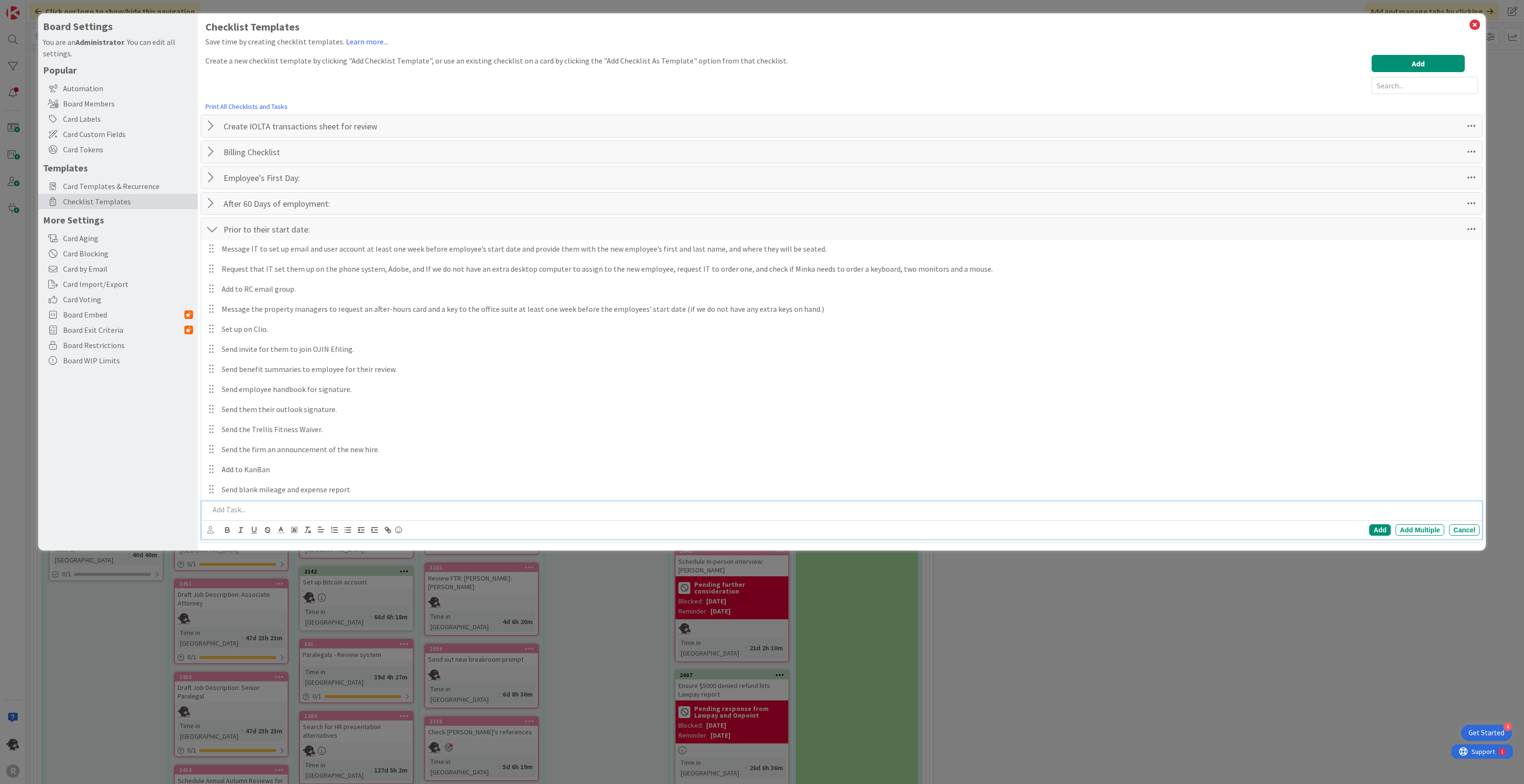
click at [252, 441] on p at bounding box center [842, 510] width 1267 height 11
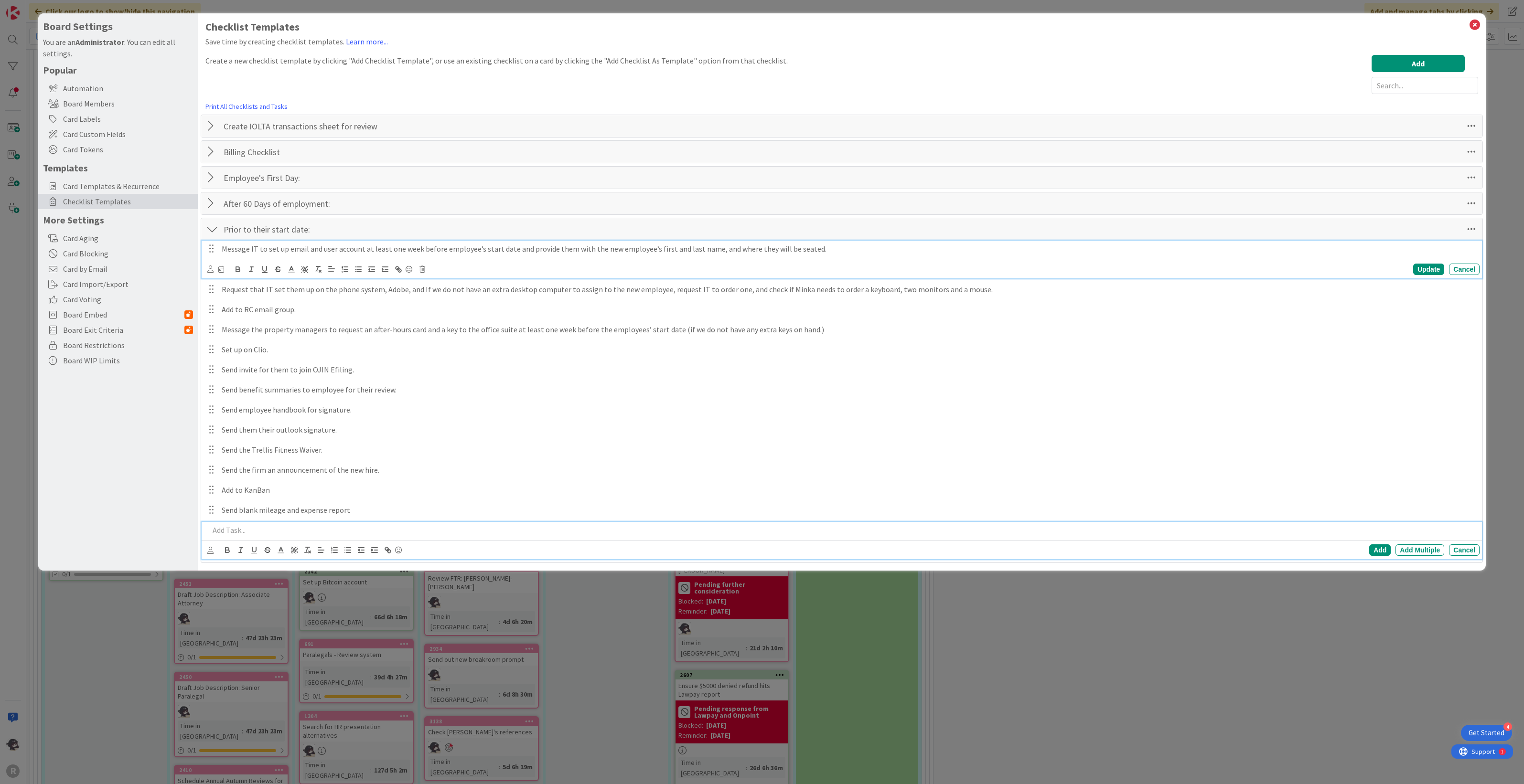
click at [817, 249] on p "Message IT to set up email and user account at least one week before employee’s…" at bounding box center [849, 249] width 1254 height 11
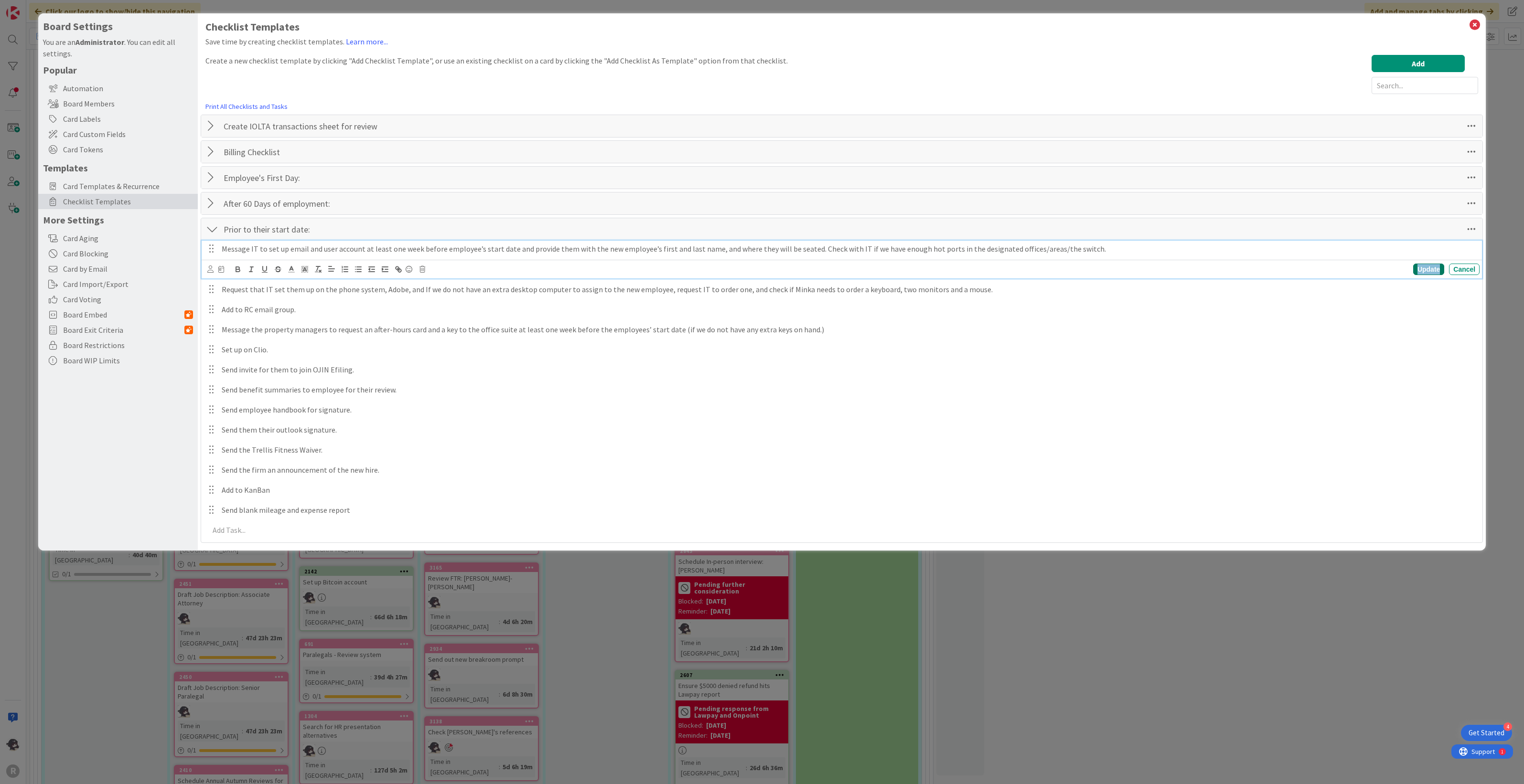
click at [912, 269] on div "Update" at bounding box center [1429, 269] width 31 height 11
click at [315, 249] on p "Message IT to set up email and user account at least one week before employee’s…" at bounding box center [849, 249] width 1254 height 11
drag, startPoint x: 1089, startPoint y: 249, endPoint x: 811, endPoint y: 253, distance: 278.0
click at [811, 253] on p "Message IT to set up email and user account at least one week before employee’s…" at bounding box center [849, 249] width 1254 height 11
copy p "Check with IT if we have enough hot ports in the designated offices/areas/the s…"
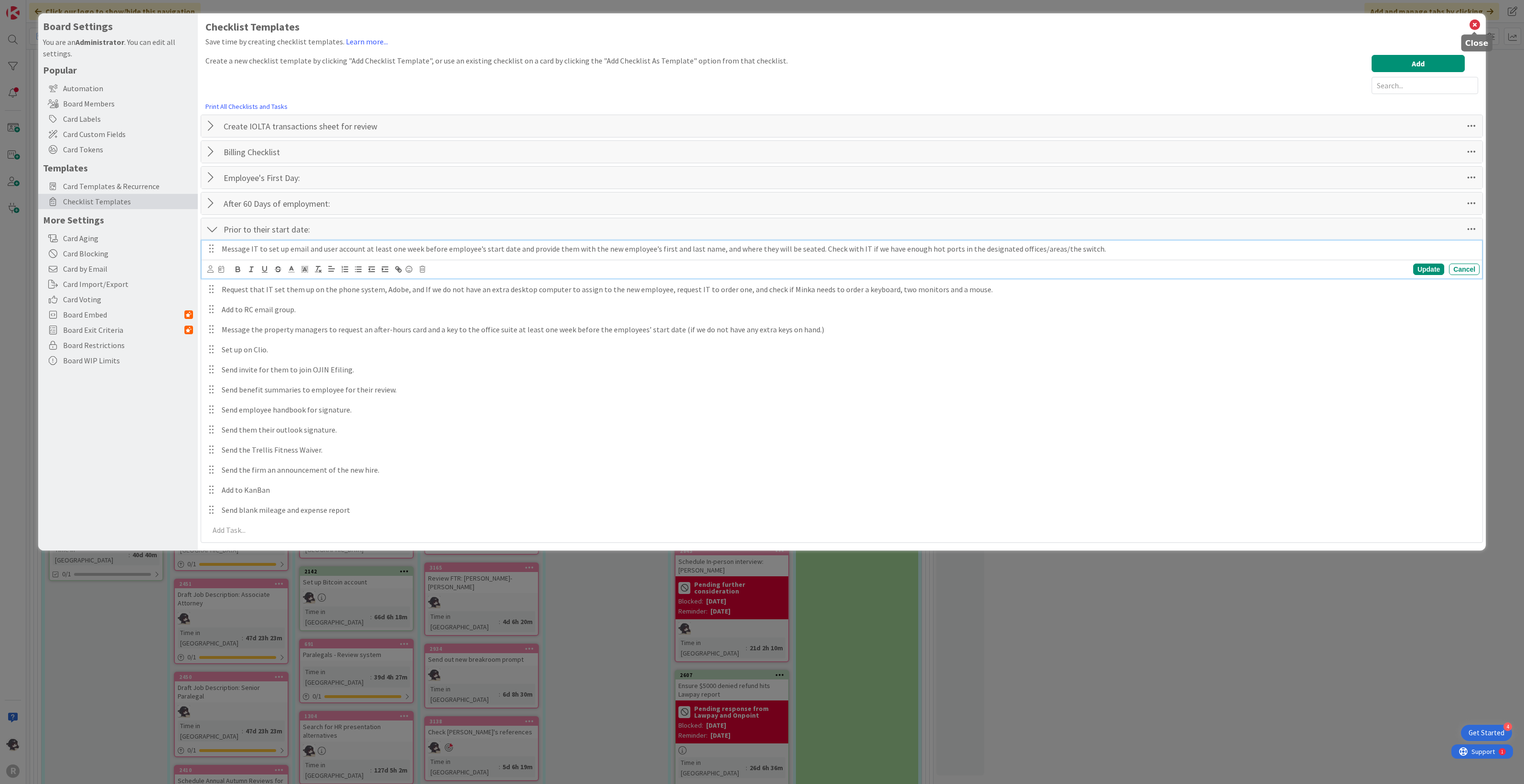
click at [912, 27] on icon at bounding box center [1475, 24] width 12 height 13
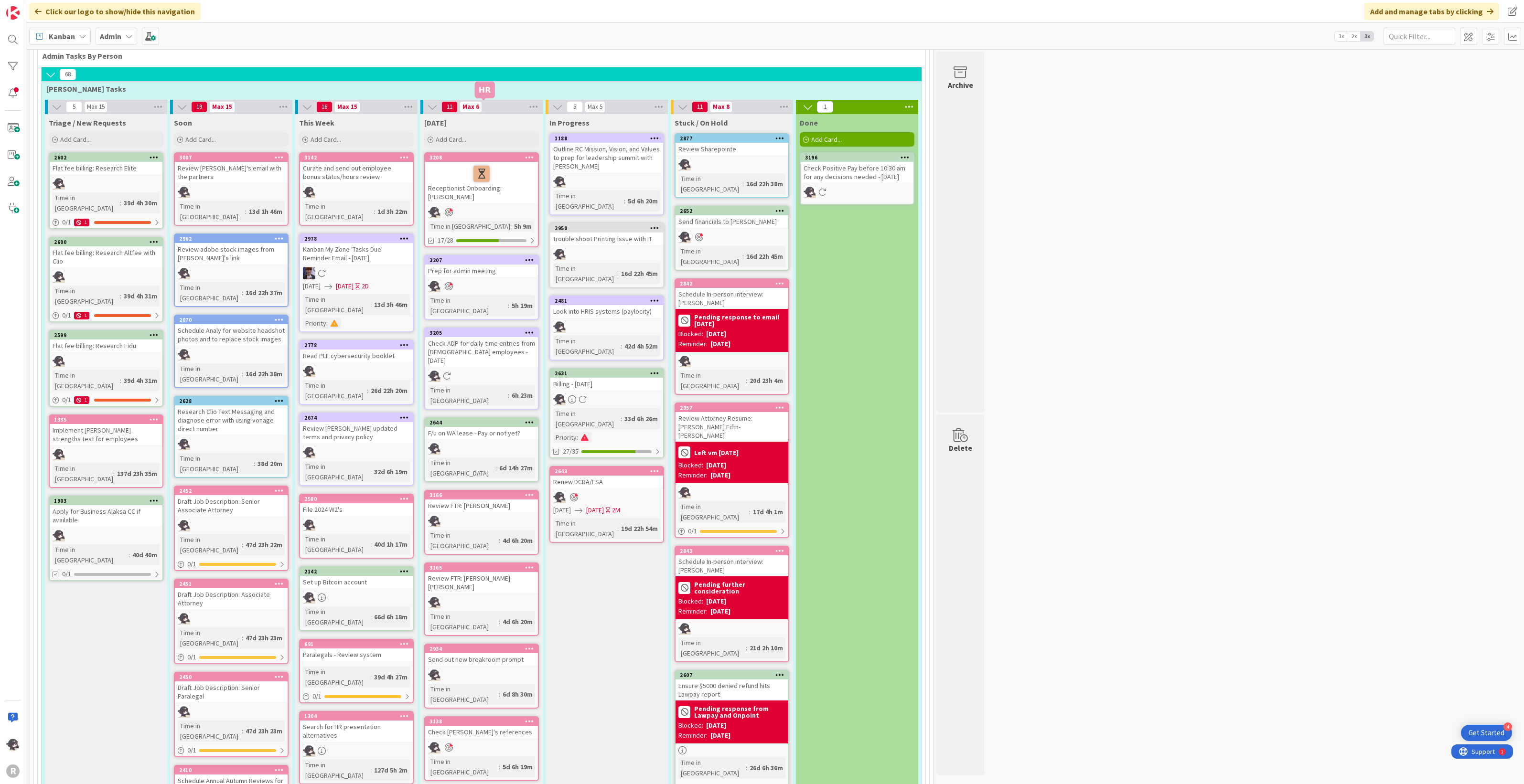
click at [450, 154] on div "3208" at bounding box center [484, 157] width 108 height 7
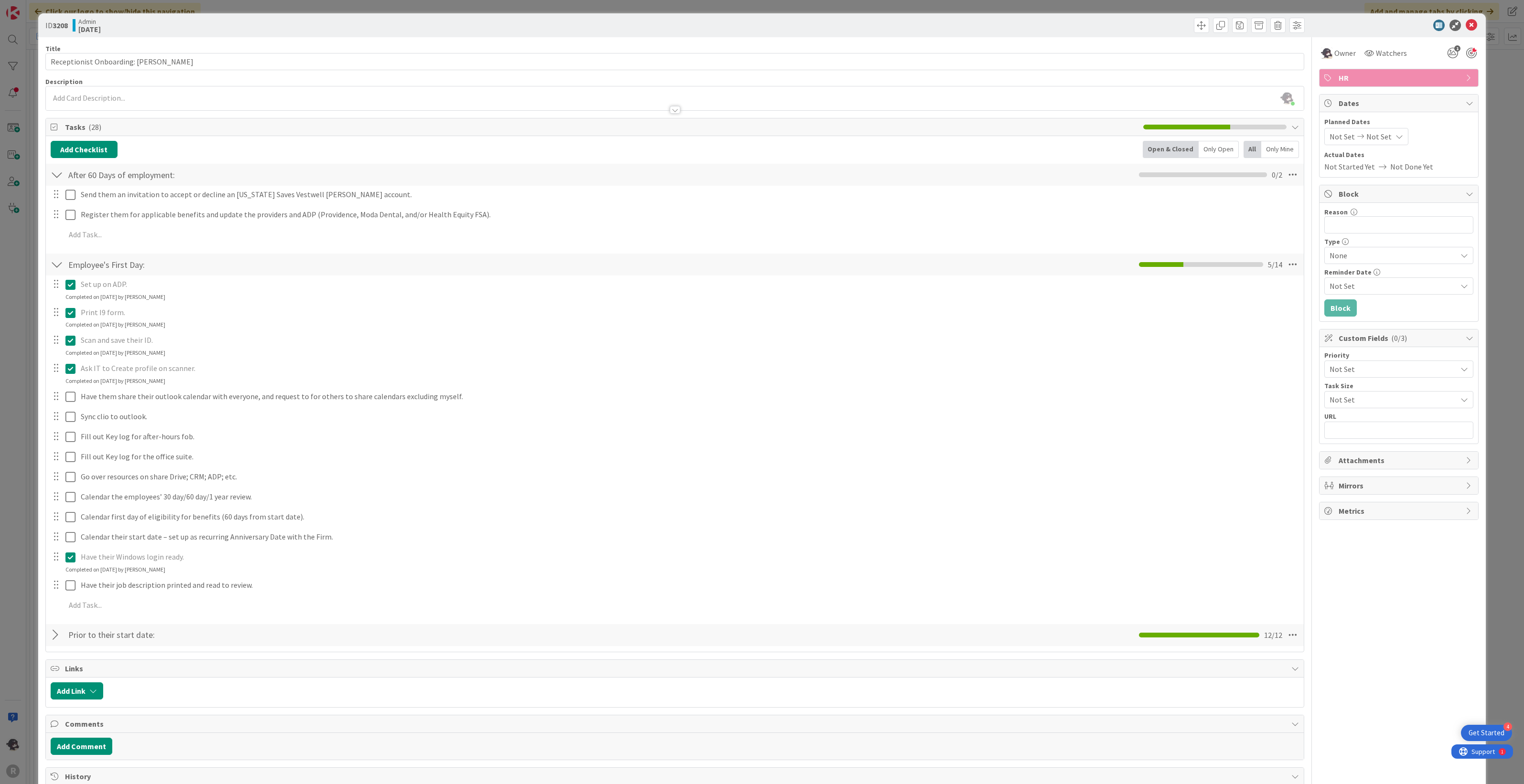
drag, startPoint x: 60, startPoint y: 637, endPoint x: 76, endPoint y: 642, distance: 16.8
click at [56, 441] on div at bounding box center [57, 635] width 12 height 17
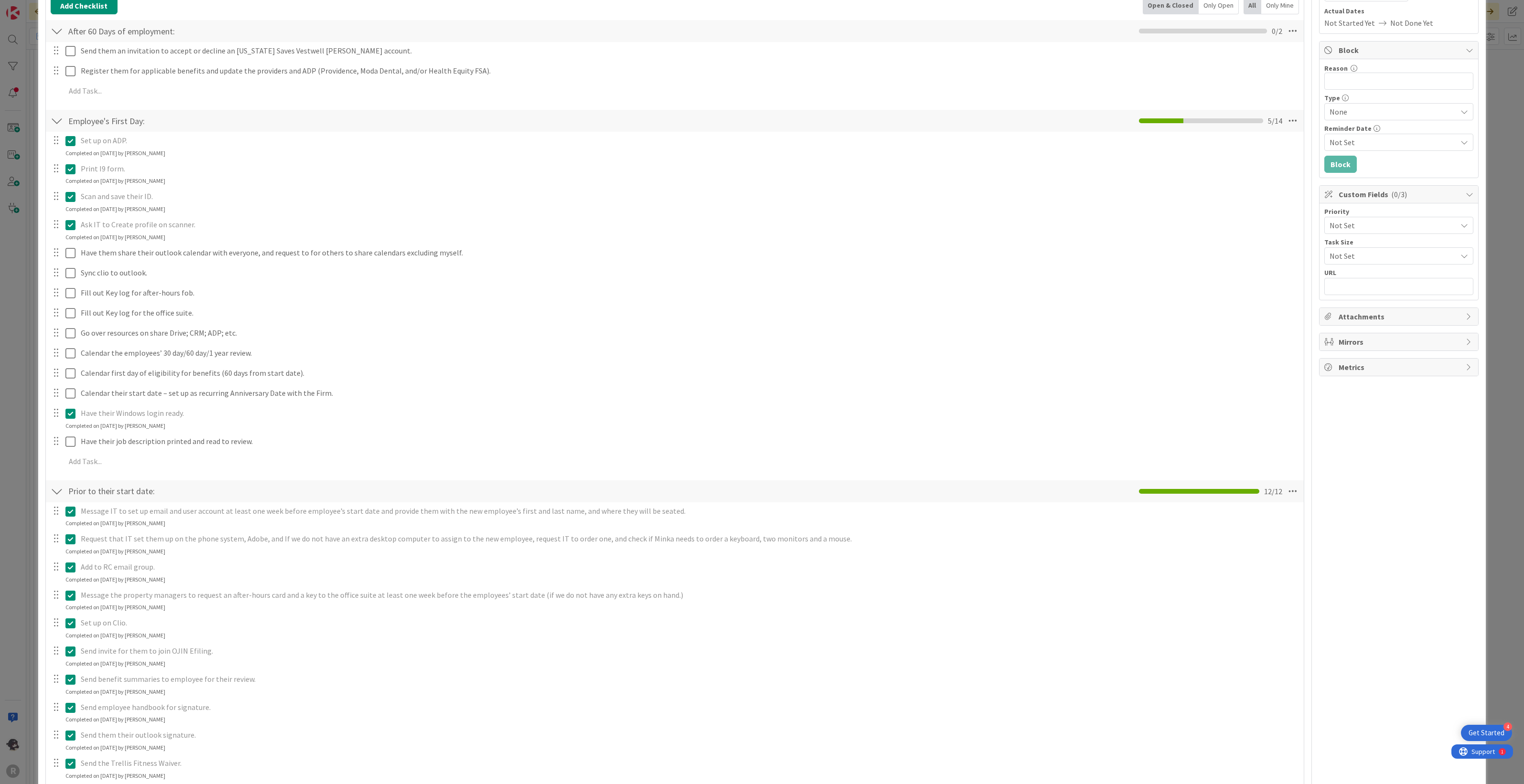
scroll to position [179, 0]
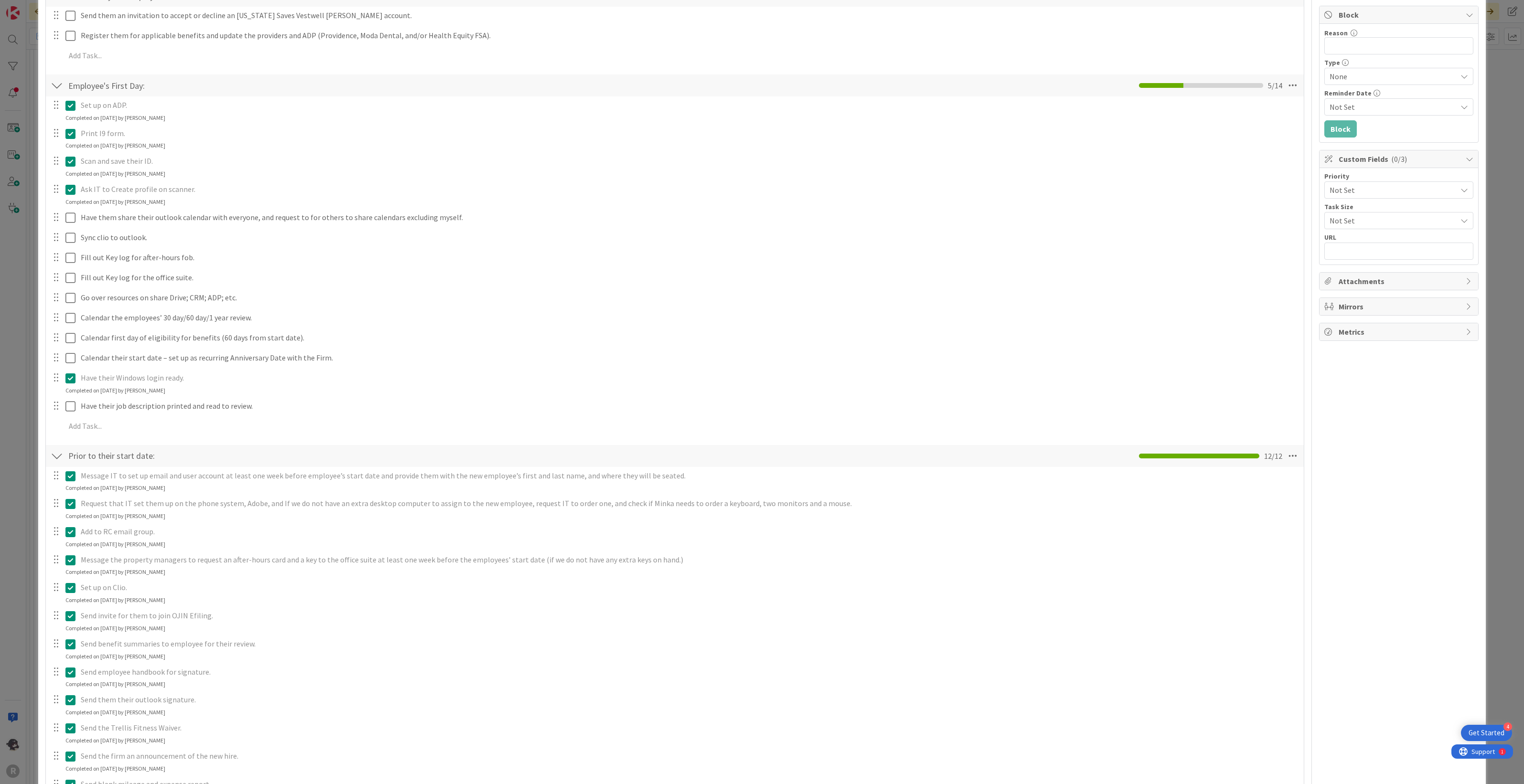
click at [71, 441] on icon at bounding box center [70, 475] width 10 height 11
click at [703, 441] on p "Message IT to set up email and user account at least one week before employee’s…" at bounding box center [688, 475] width 1216 height 11
paste div
click at [912, 441] on div "Update" at bounding box center [1250, 496] width 31 height 11
click at [69, 441] on icon at bounding box center [70, 475] width 10 height 11
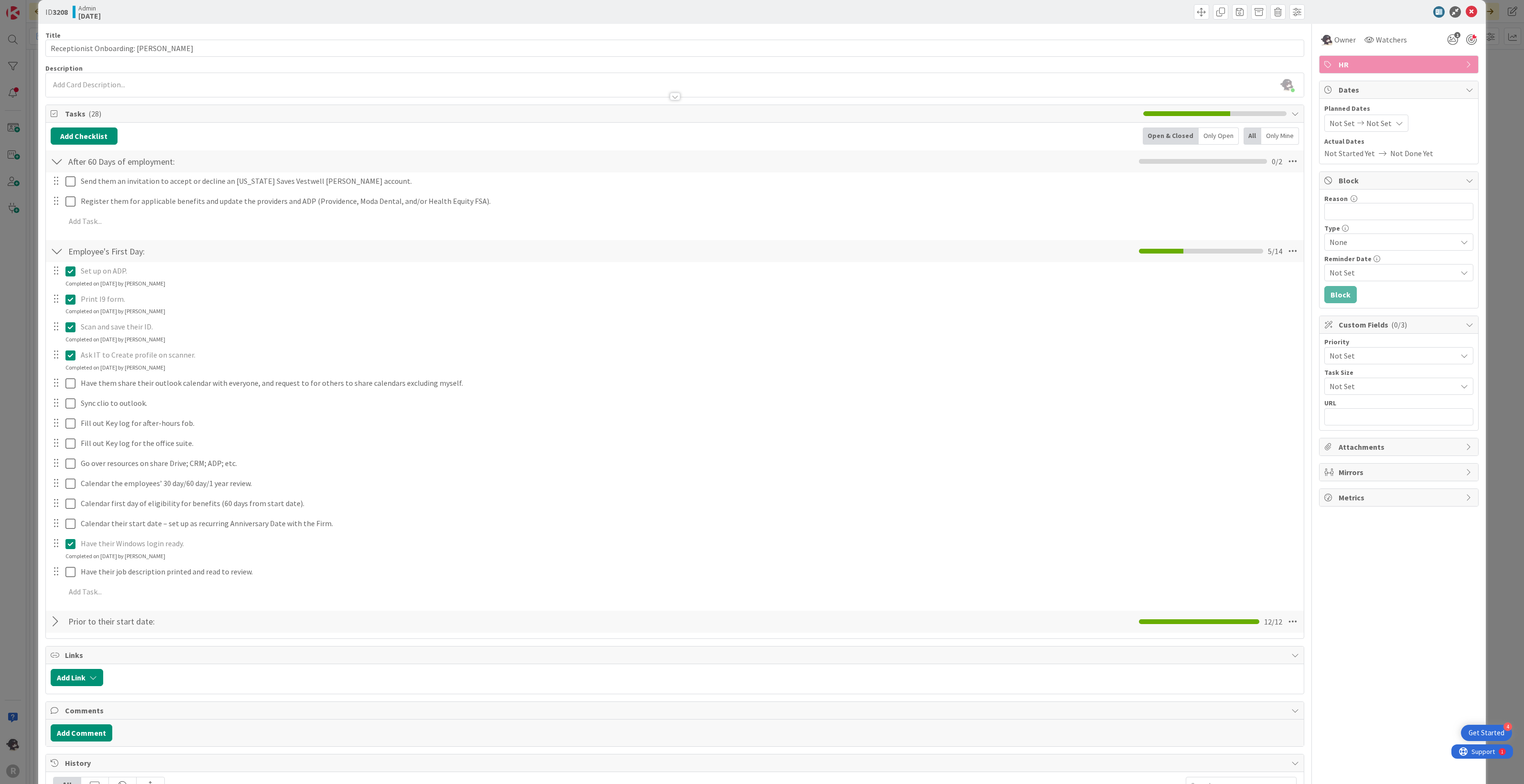
scroll to position [0, 0]
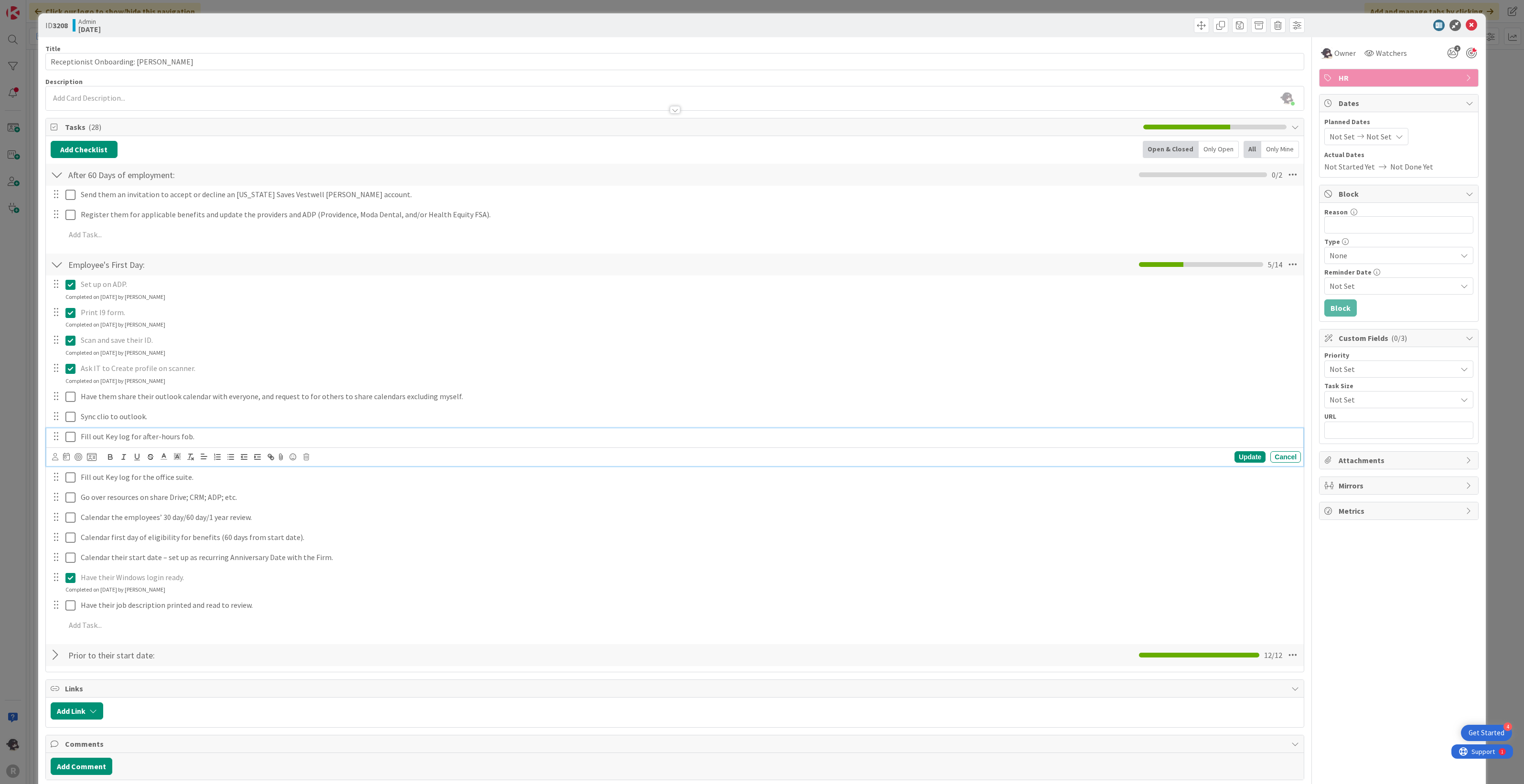
click at [73, 434] on icon at bounding box center [70, 436] width 10 height 11
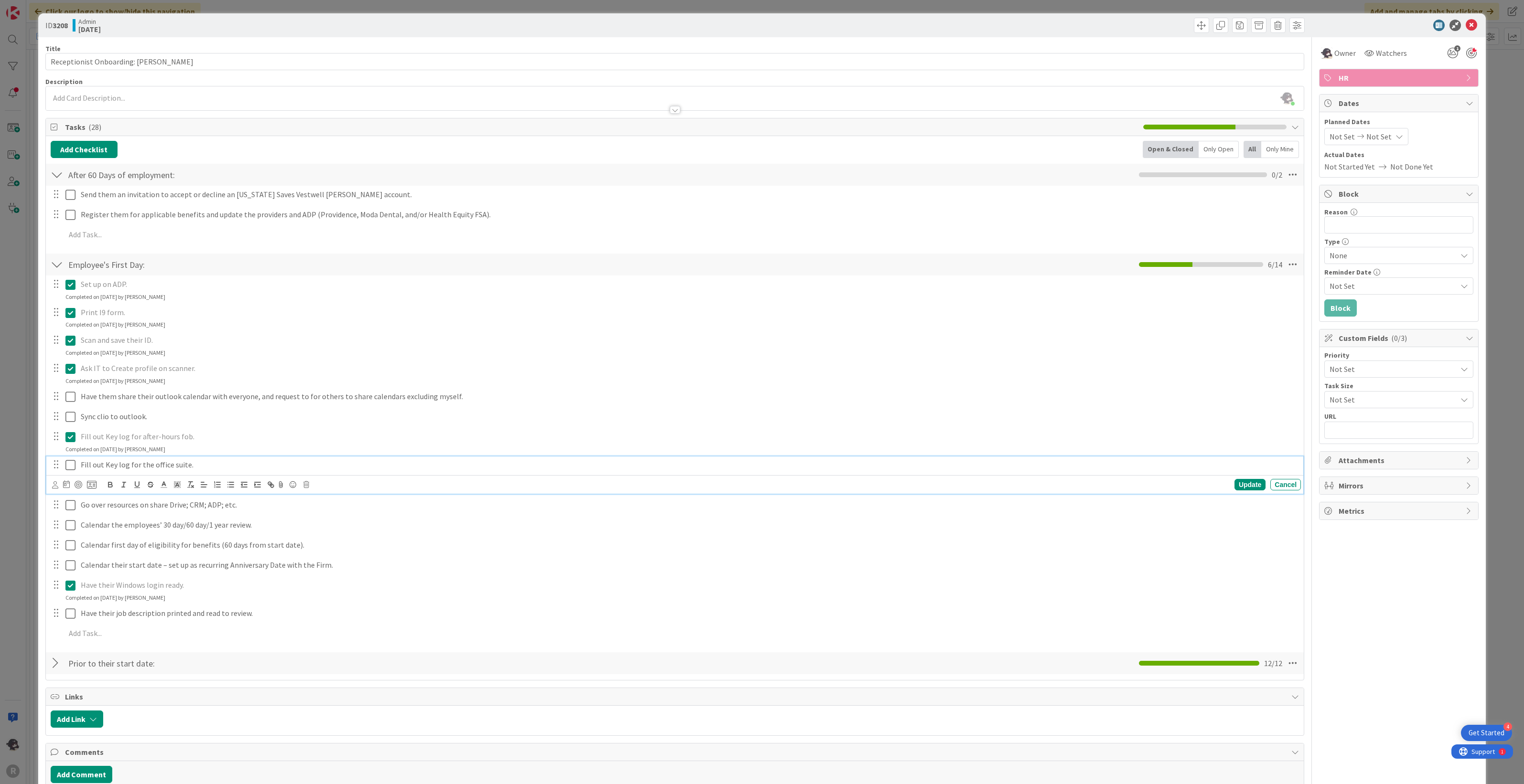
click at [70, 441] on icon at bounding box center [70, 465] width 10 height 11
